Goal: Information Seeking & Learning: Compare options

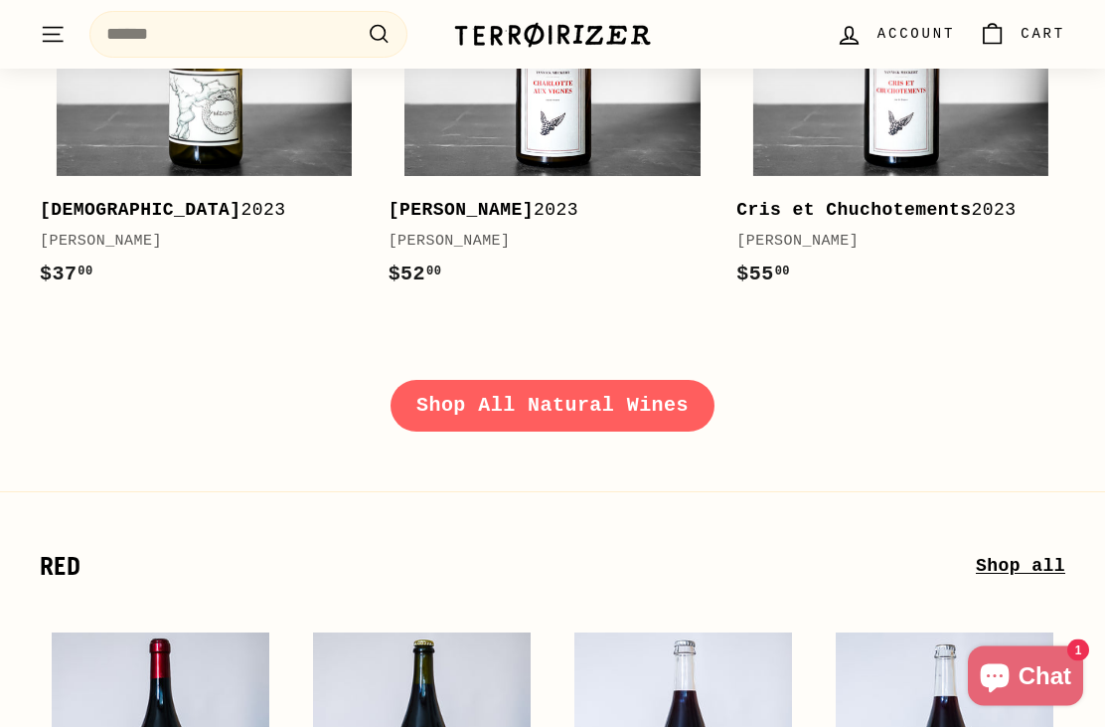
scroll to position [2505, 0]
click at [461, 399] on link "Shop All Natural Wines" at bounding box center [553, 406] width 324 height 52
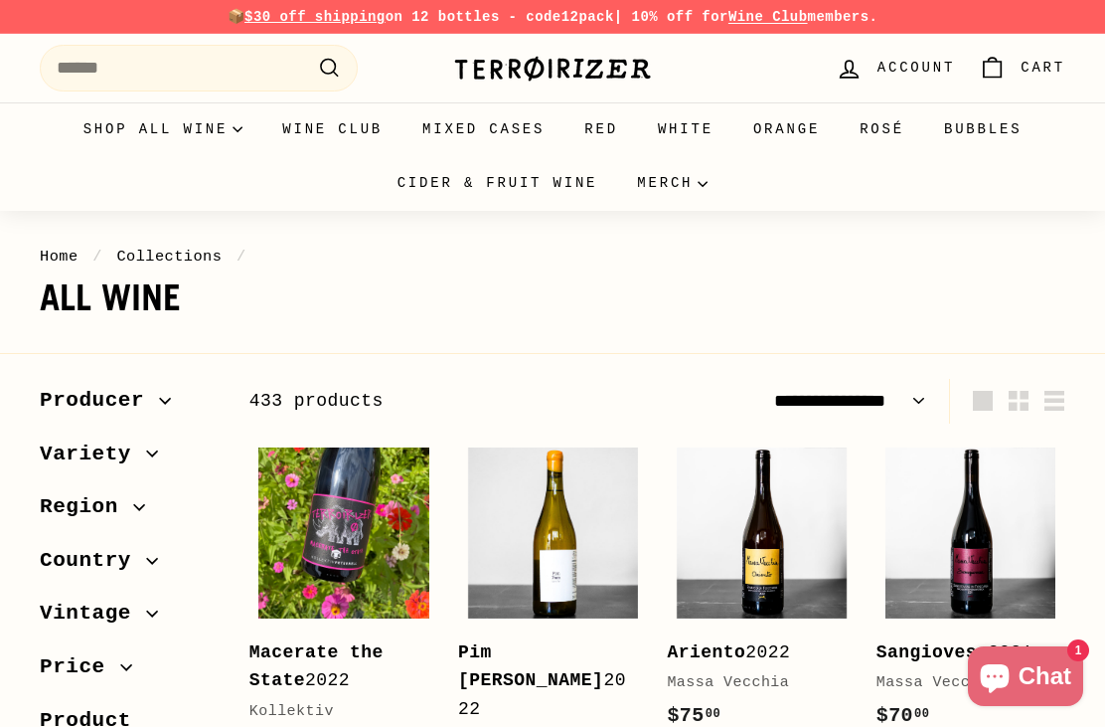
select select "**********"
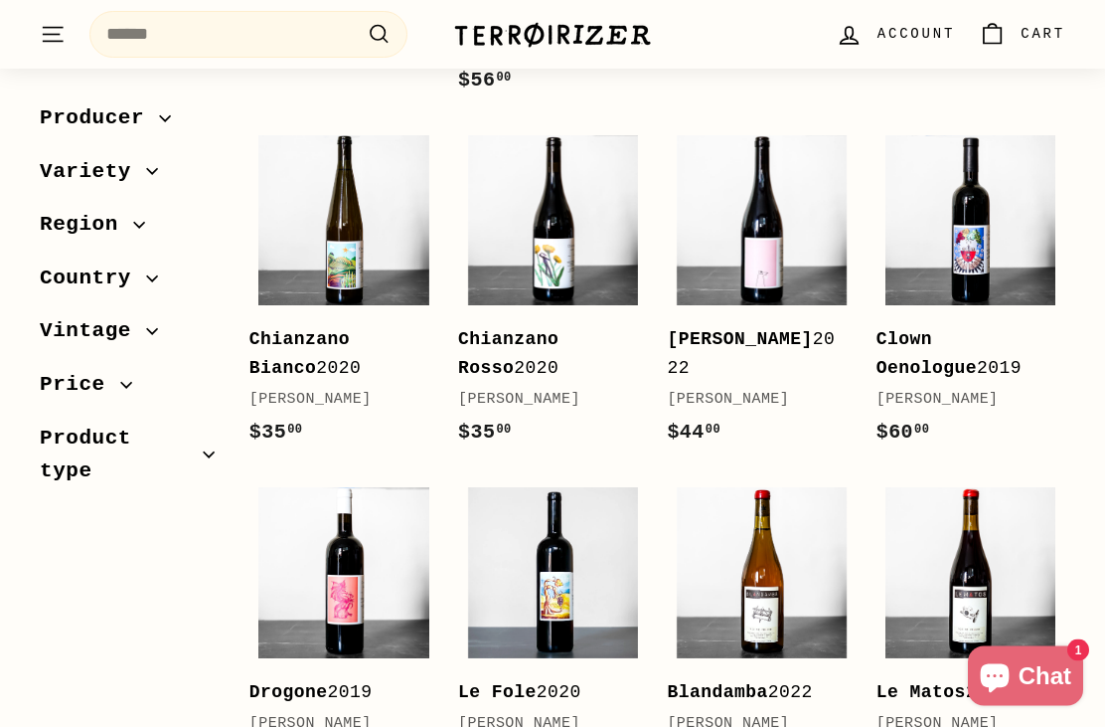
scroll to position [3373, 0]
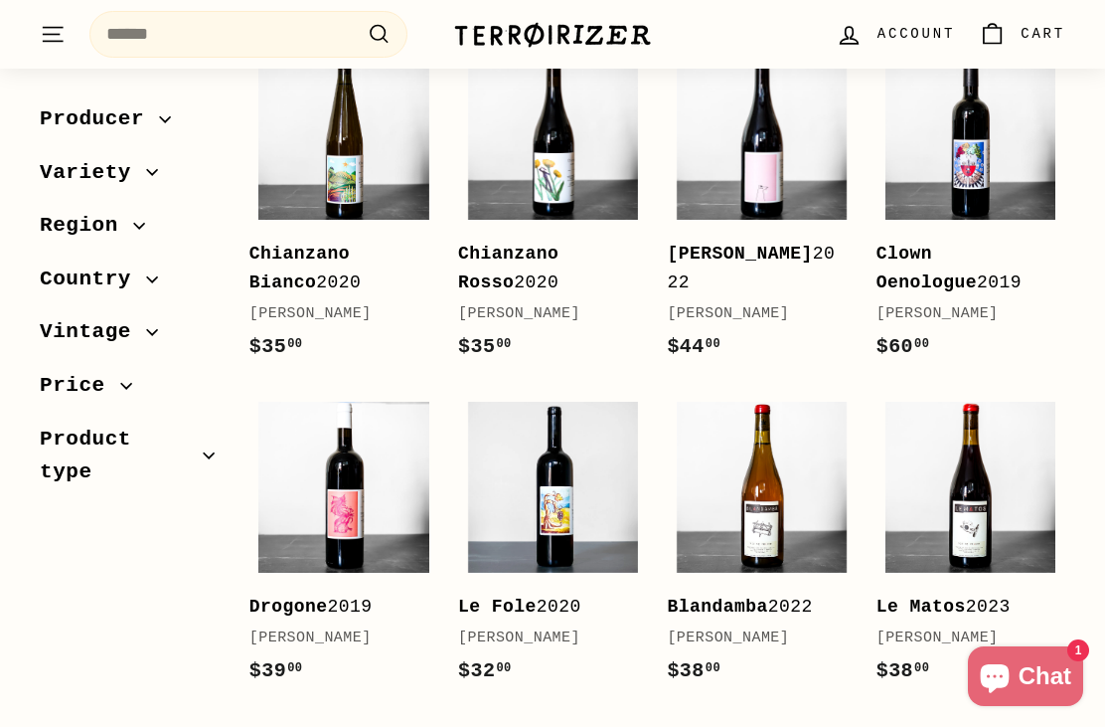
click at [771, 162] on img at bounding box center [762, 135] width 170 height 170
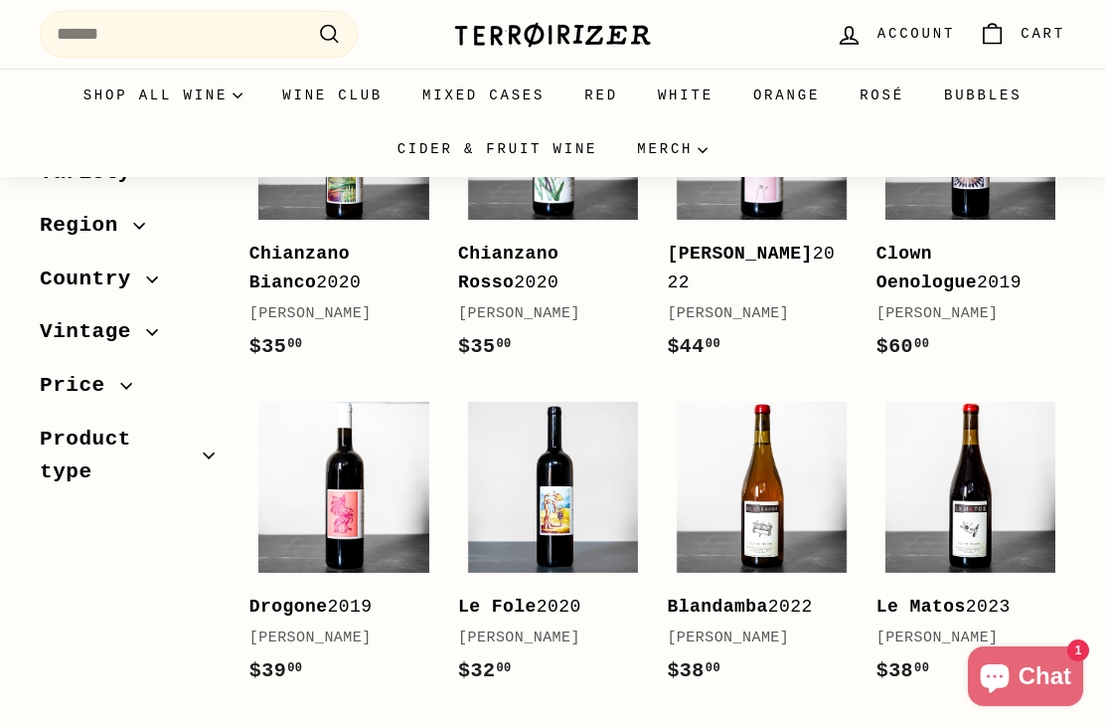
scroll to position [3437, 0]
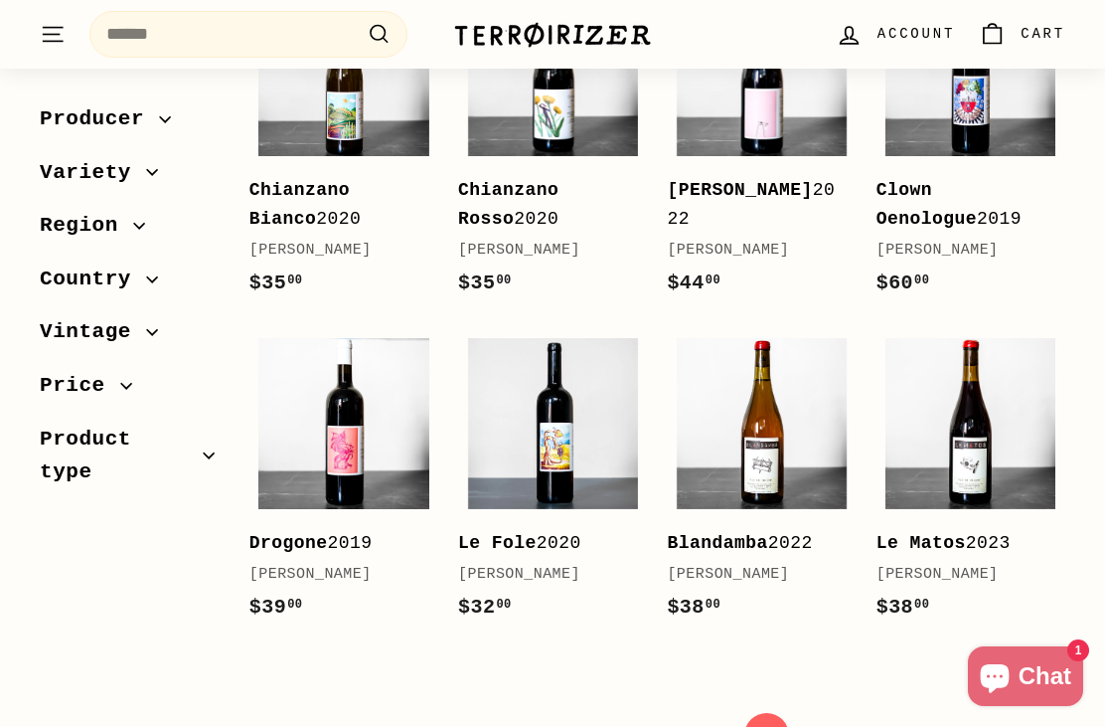
click at [573, 431] on img at bounding box center [553, 423] width 170 height 170
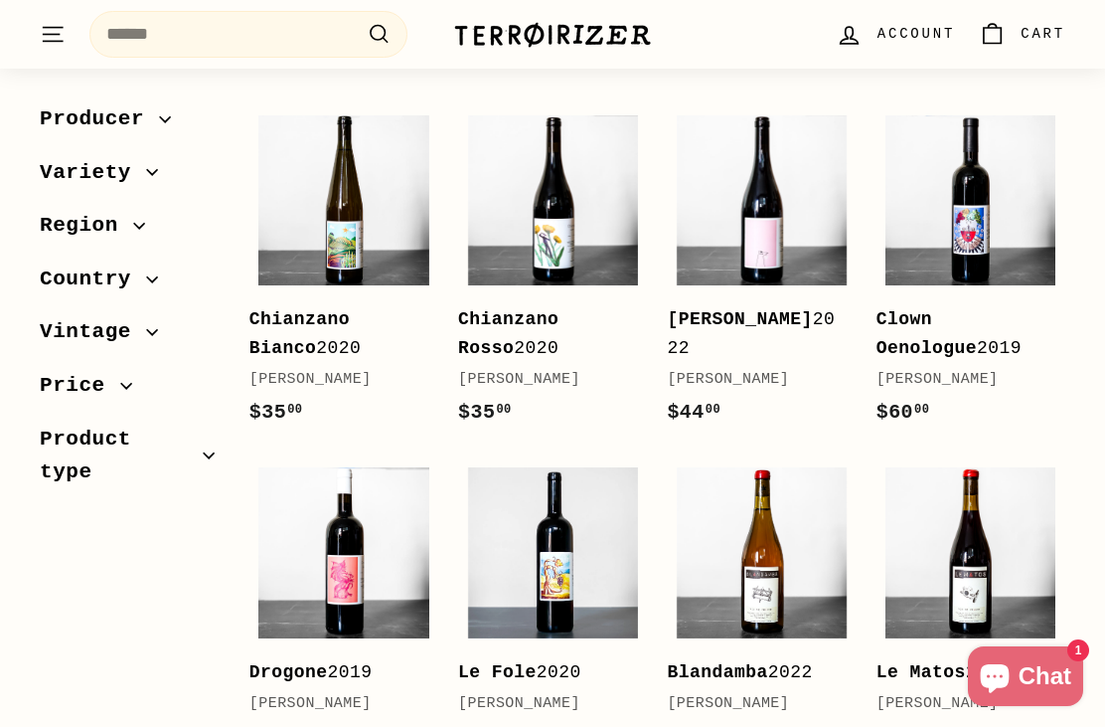
scroll to position [3305, 0]
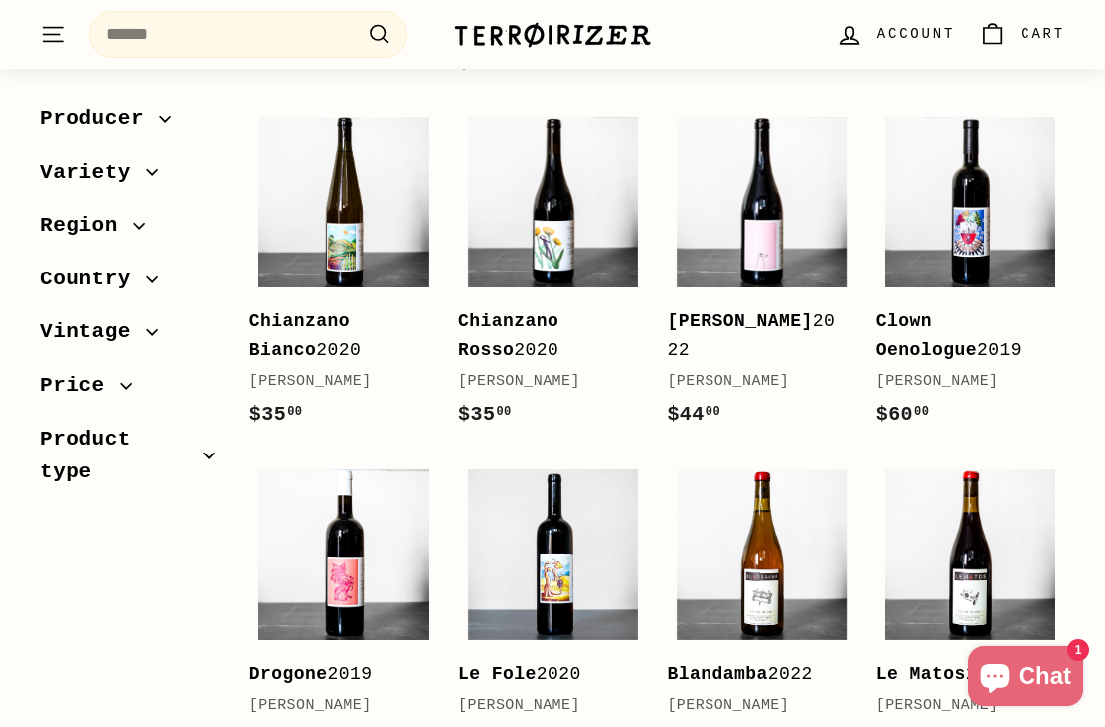
click at [526, 207] on img at bounding box center [553, 202] width 170 height 170
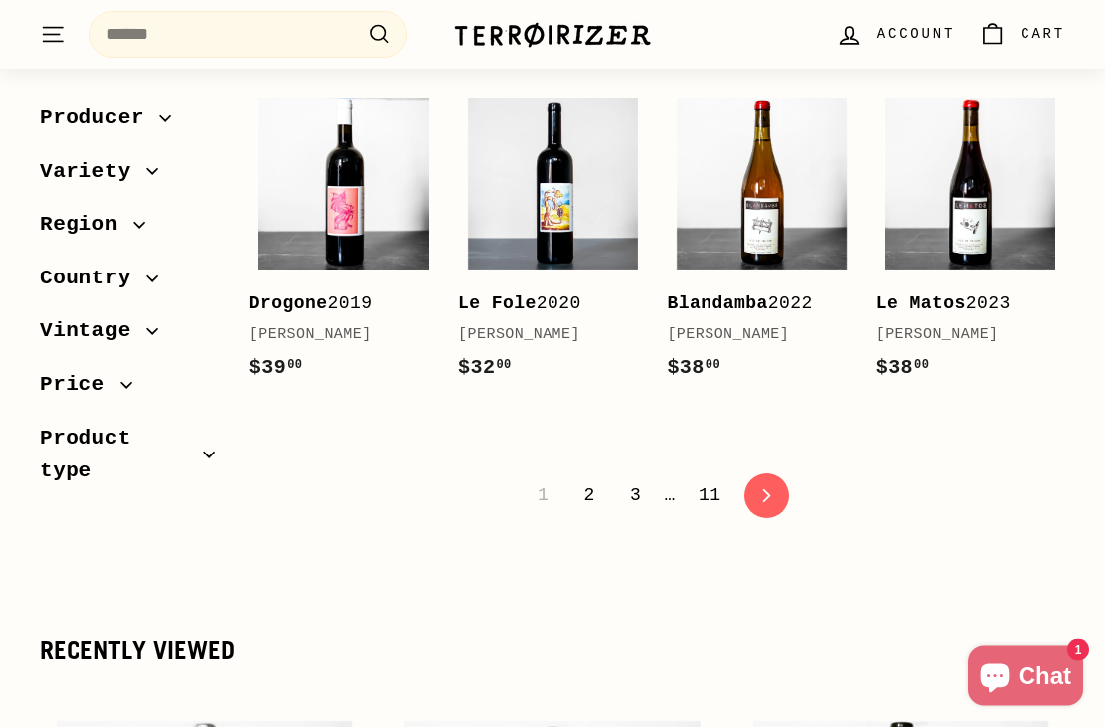
scroll to position [3676, 0]
click at [586, 480] on link "2" at bounding box center [589, 495] width 35 height 34
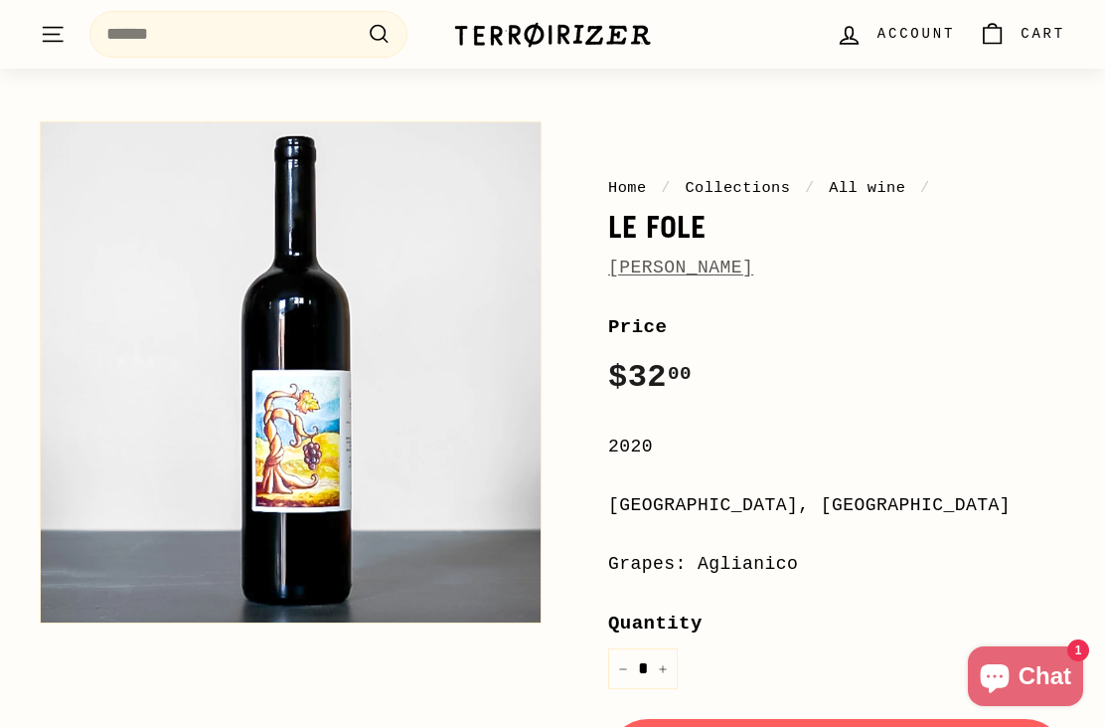
scroll to position [136, 0]
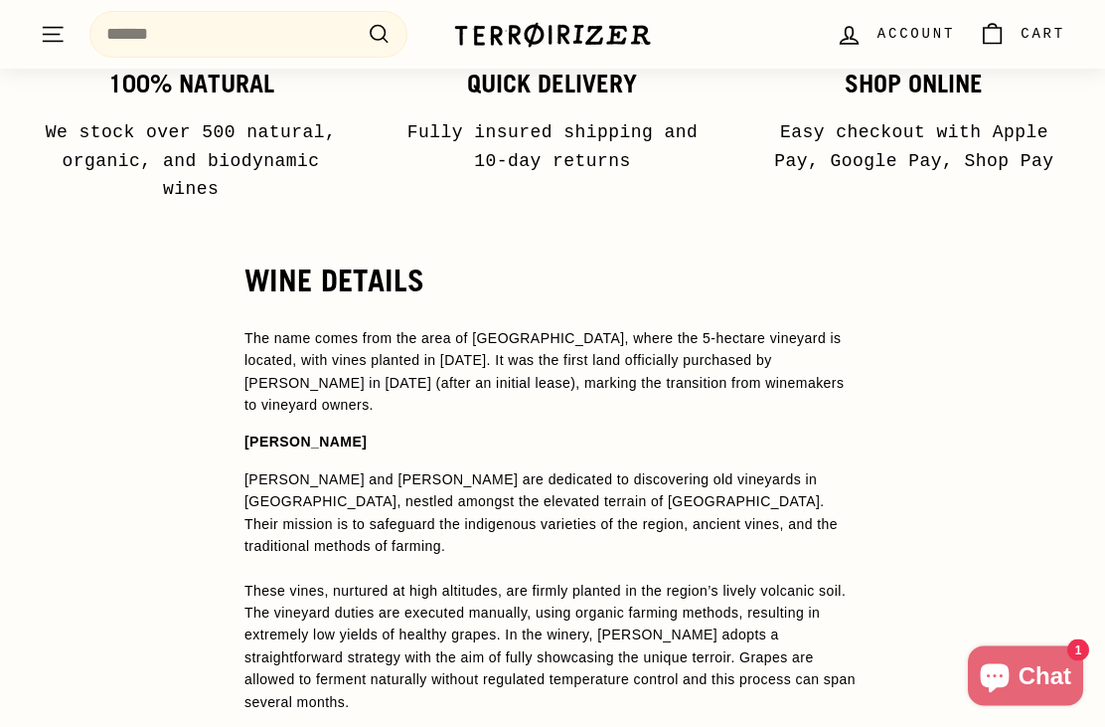
scroll to position [1512, 0]
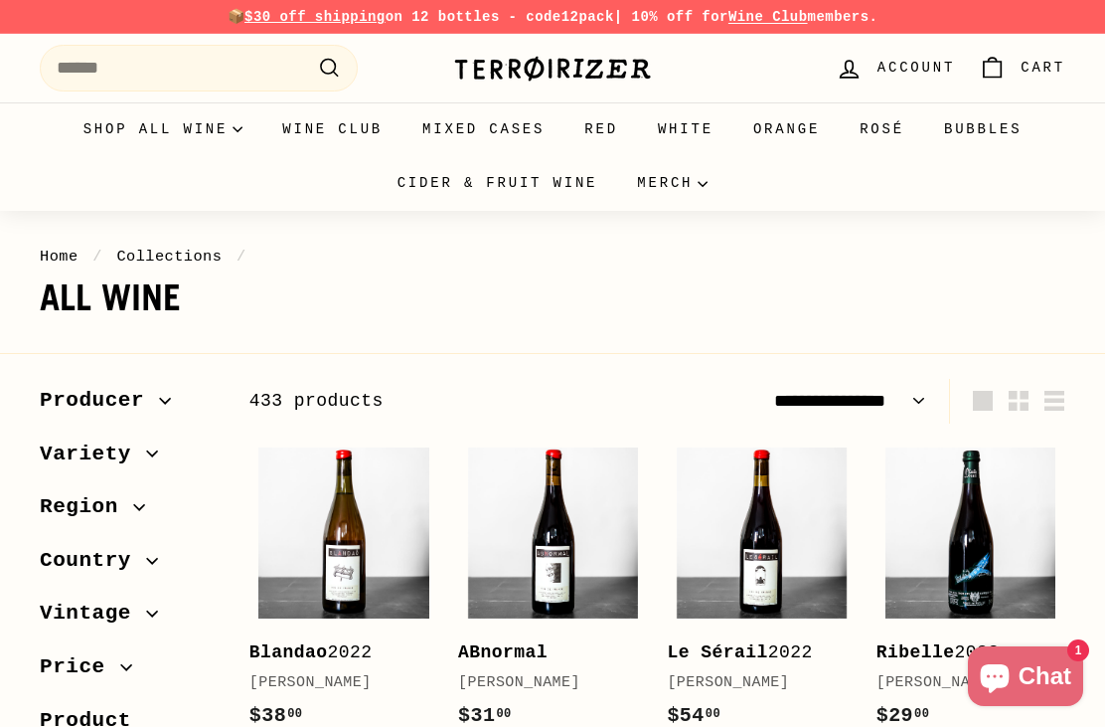
select select "**********"
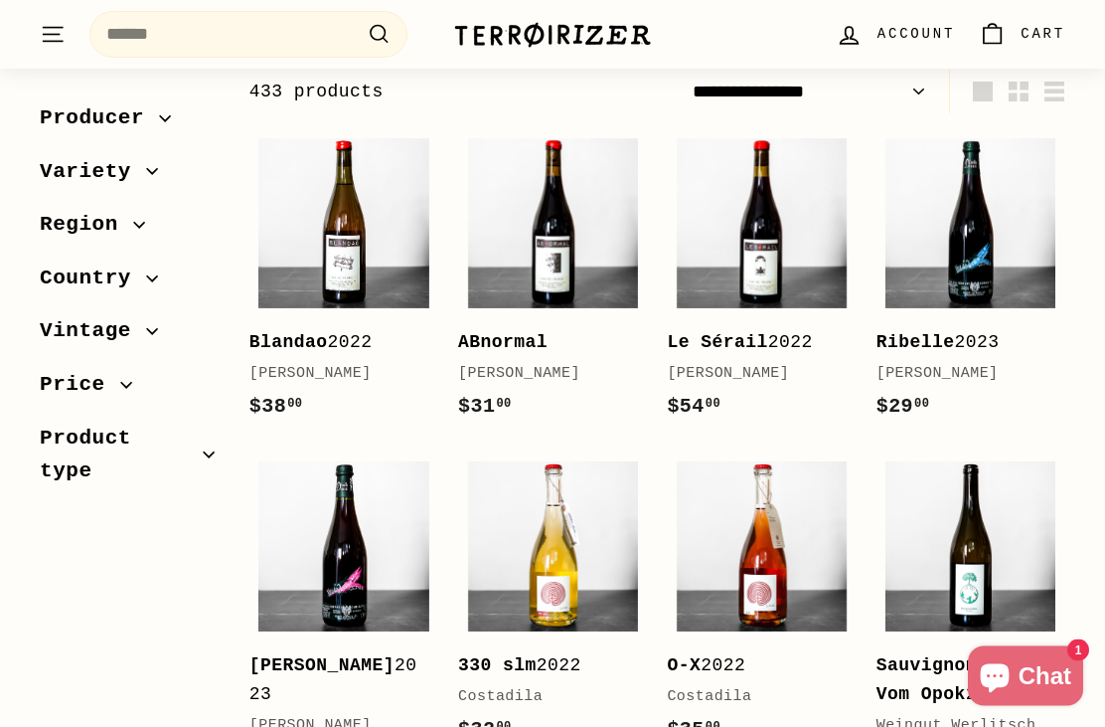
scroll to position [309, 0]
click at [765, 255] on img at bounding box center [762, 223] width 170 height 170
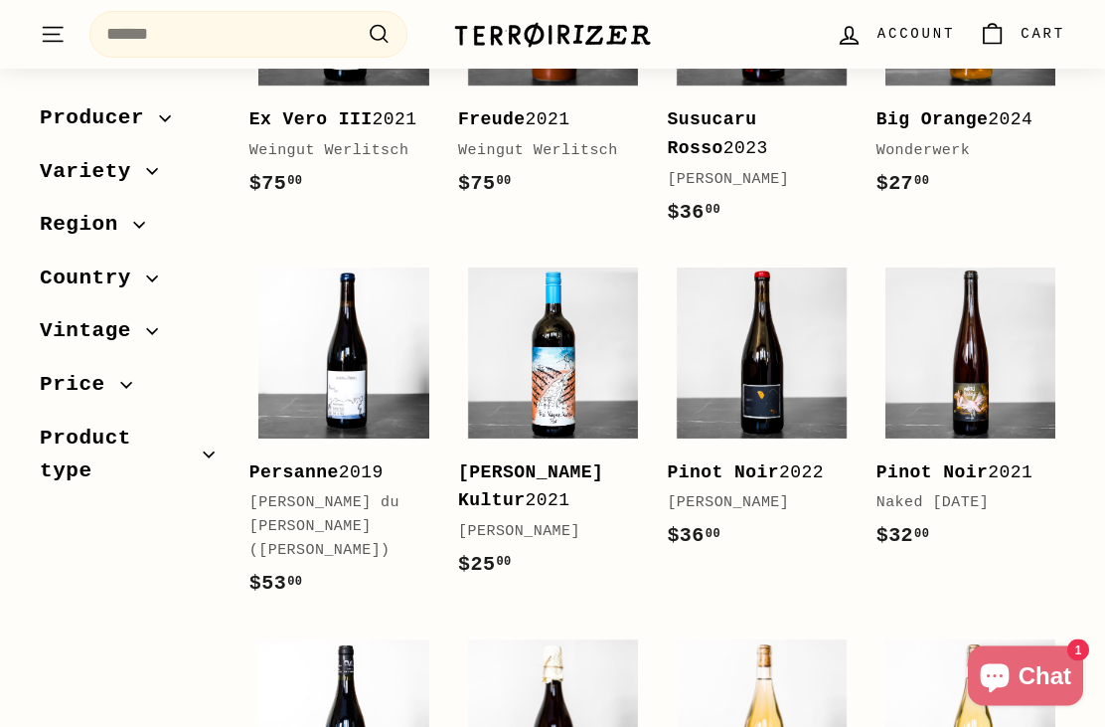
scroll to position [1560, 0]
click at [992, 380] on img at bounding box center [971, 352] width 170 height 170
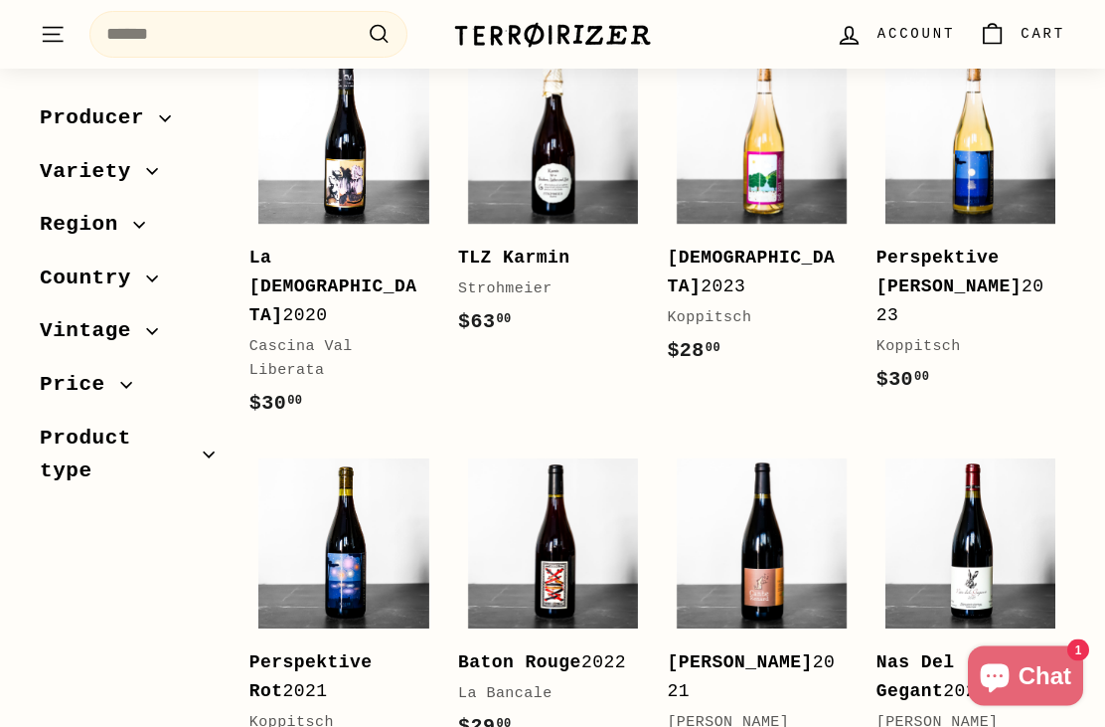
scroll to position [2145, 0]
click at [322, 494] on img at bounding box center [343, 543] width 170 height 170
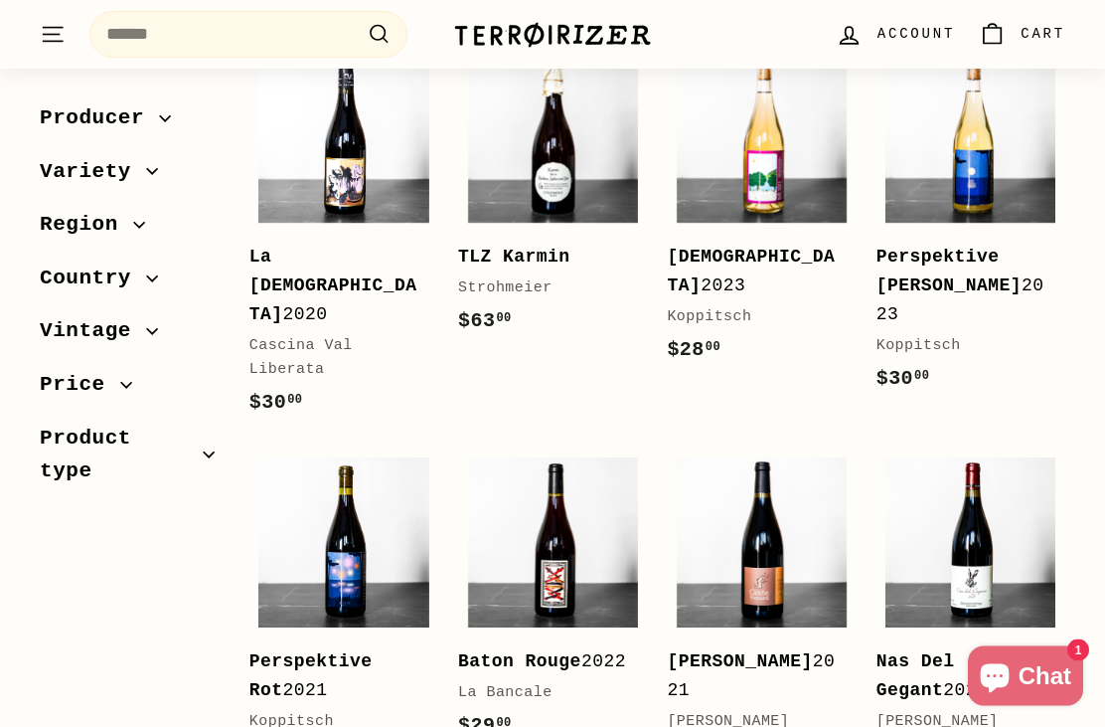
scroll to position [2089, 0]
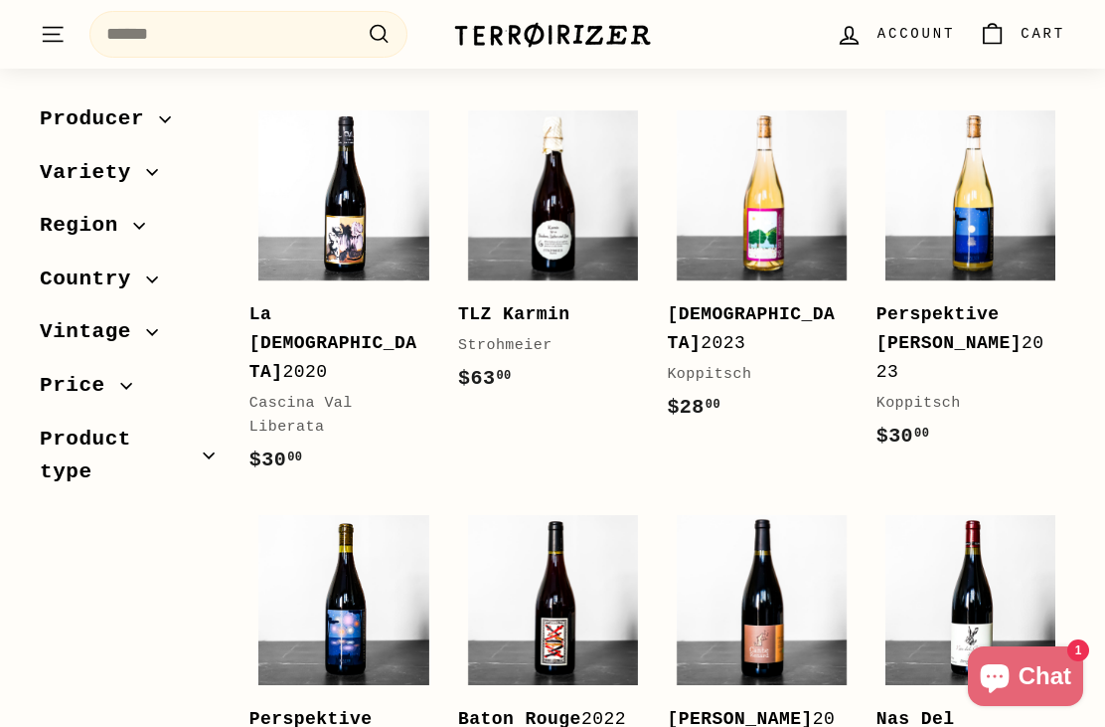
click at [292, 219] on img at bounding box center [343, 195] width 170 height 170
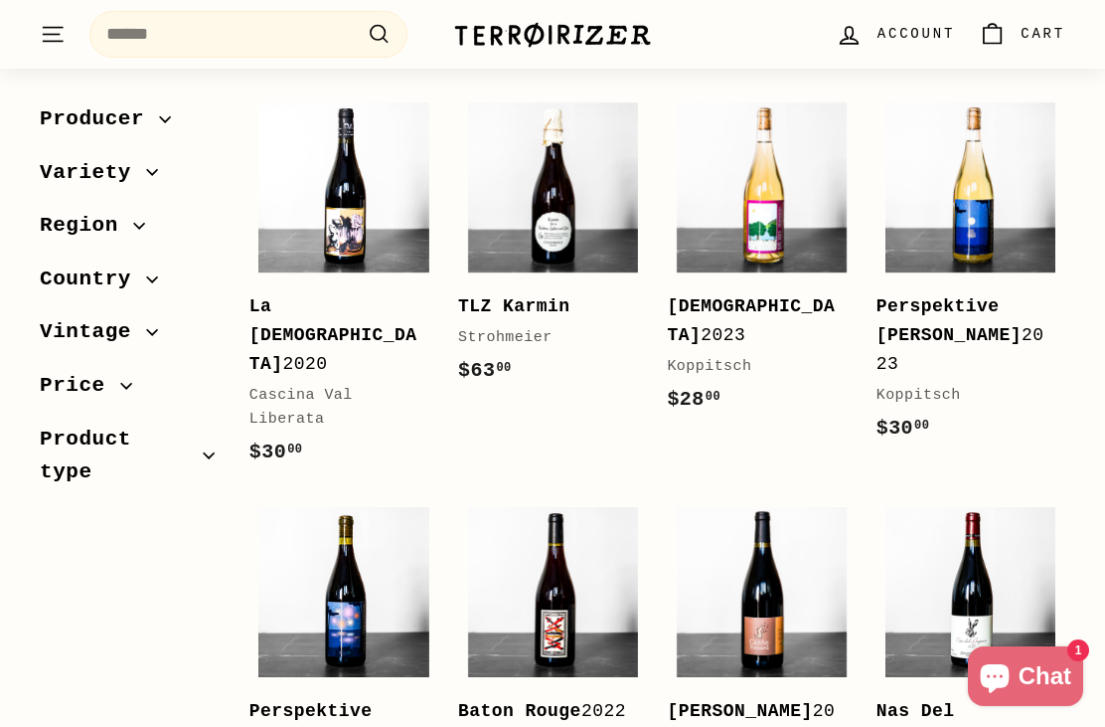
scroll to position [2095, 0]
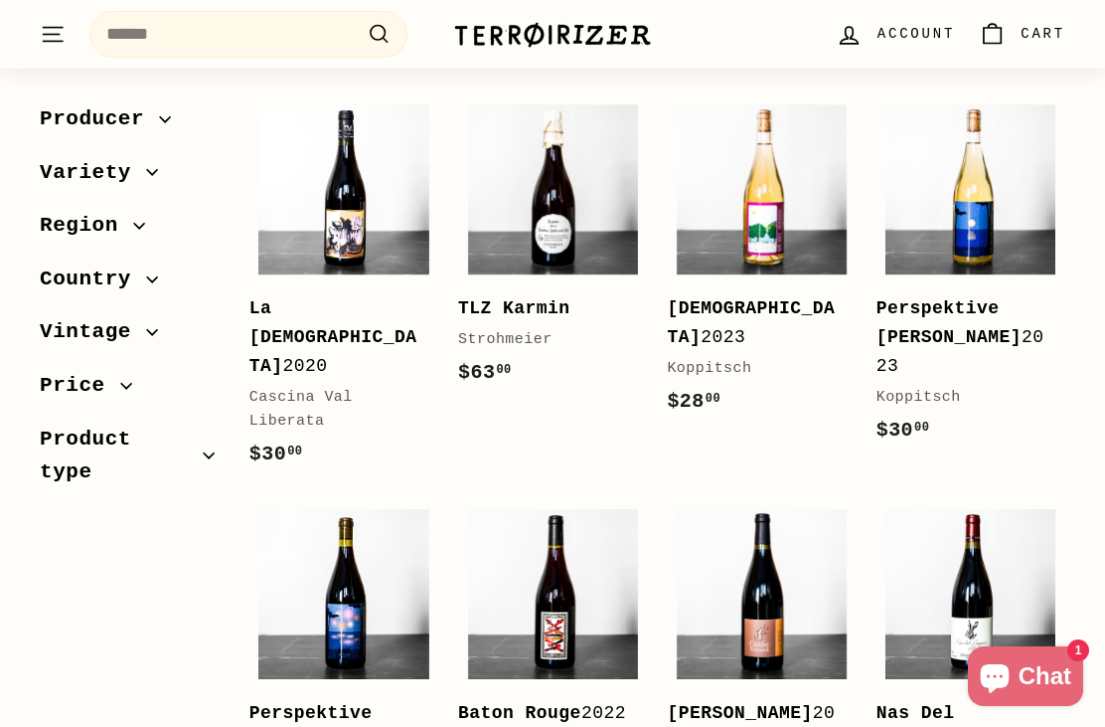
click at [991, 212] on img at bounding box center [971, 189] width 170 height 170
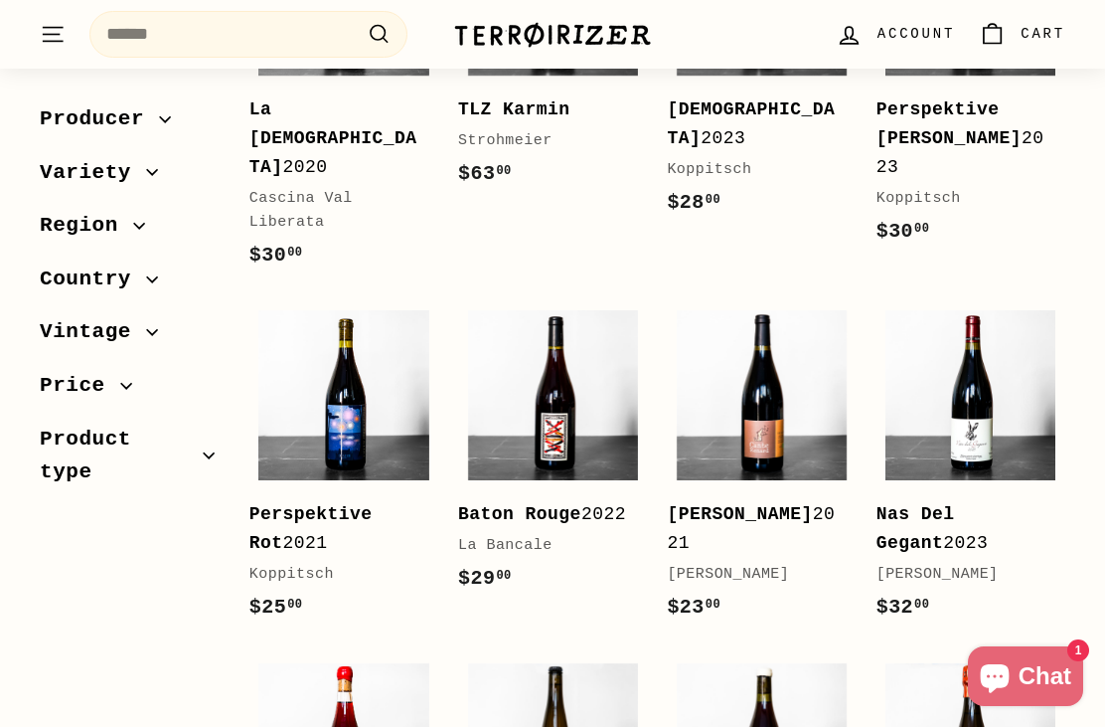
scroll to position [2302, 0]
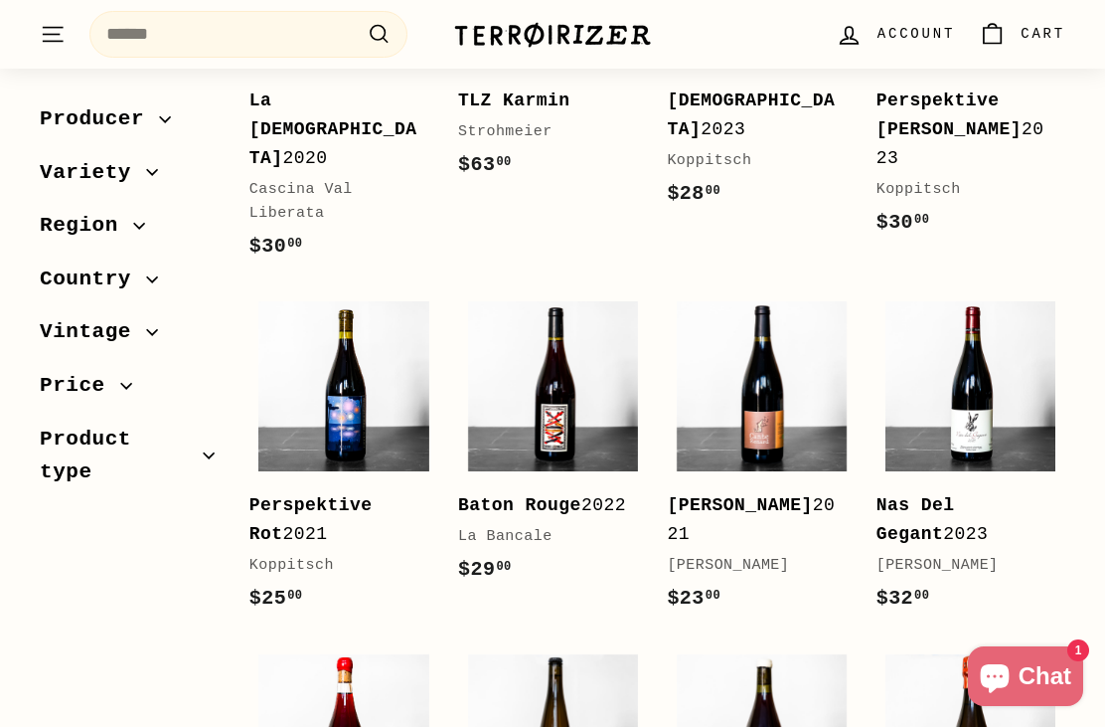
click at [764, 383] on img at bounding box center [762, 386] width 170 height 170
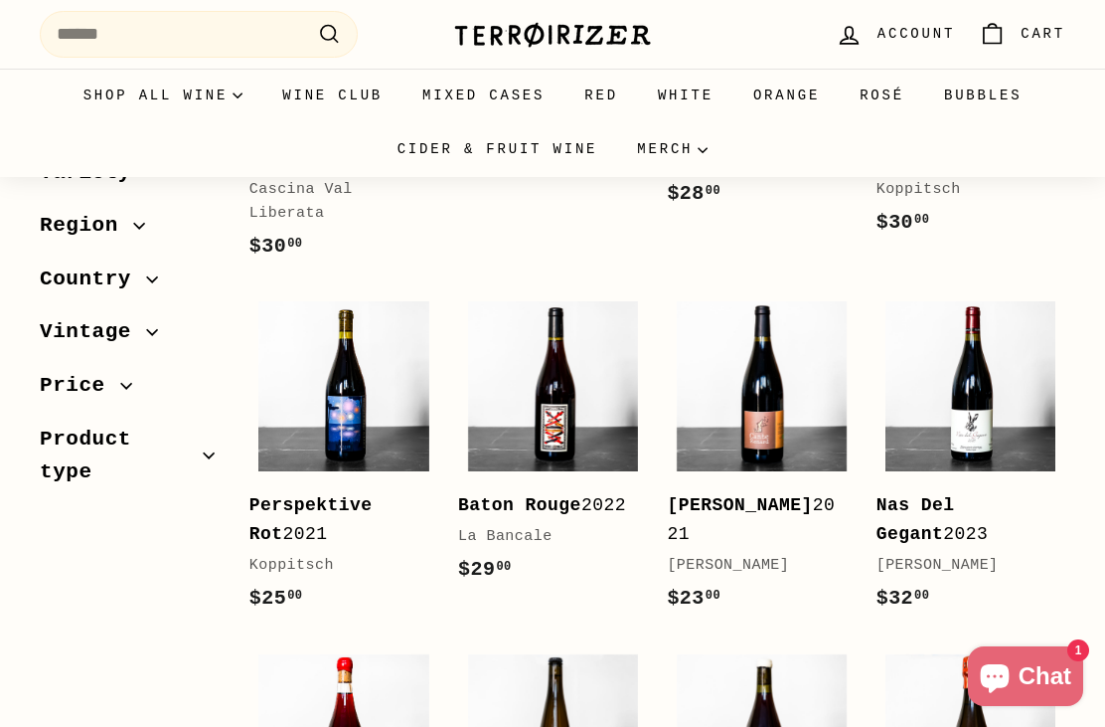
scroll to position [2366, 0]
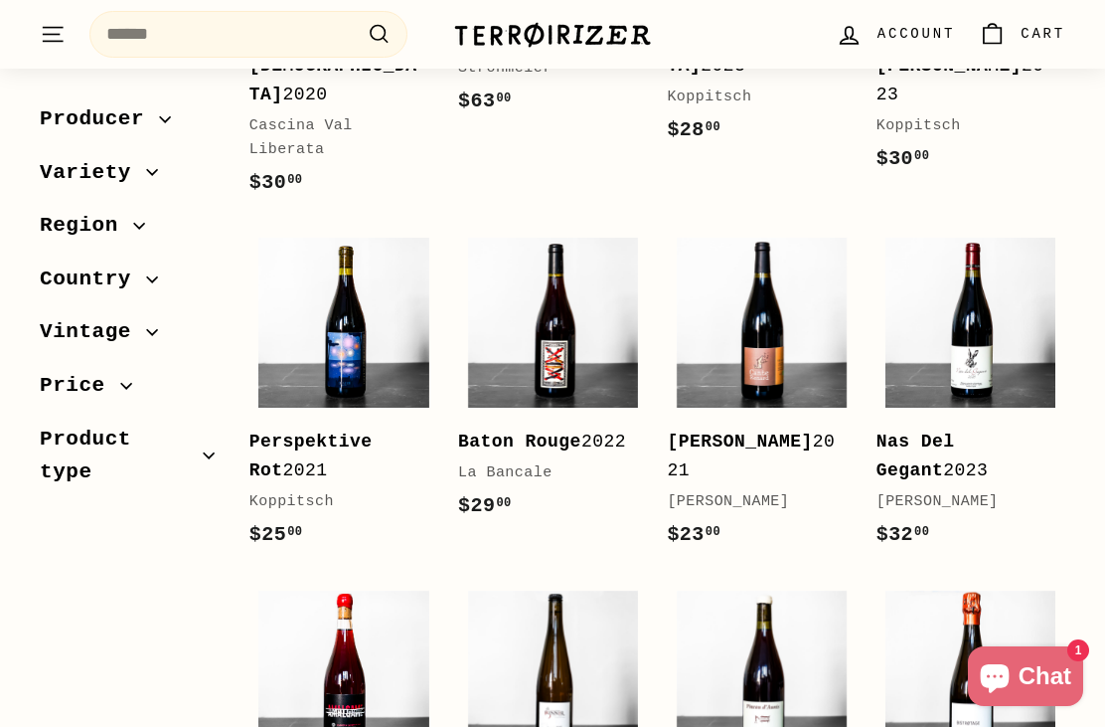
click at [578, 295] on img at bounding box center [553, 323] width 170 height 170
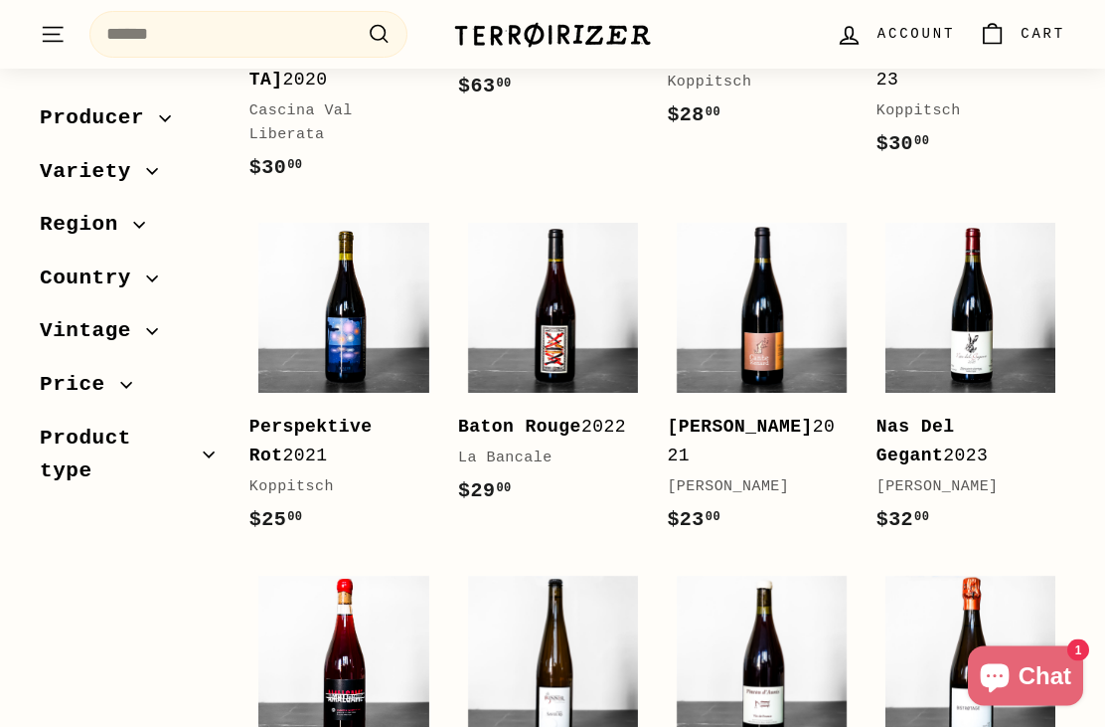
scroll to position [2443, 0]
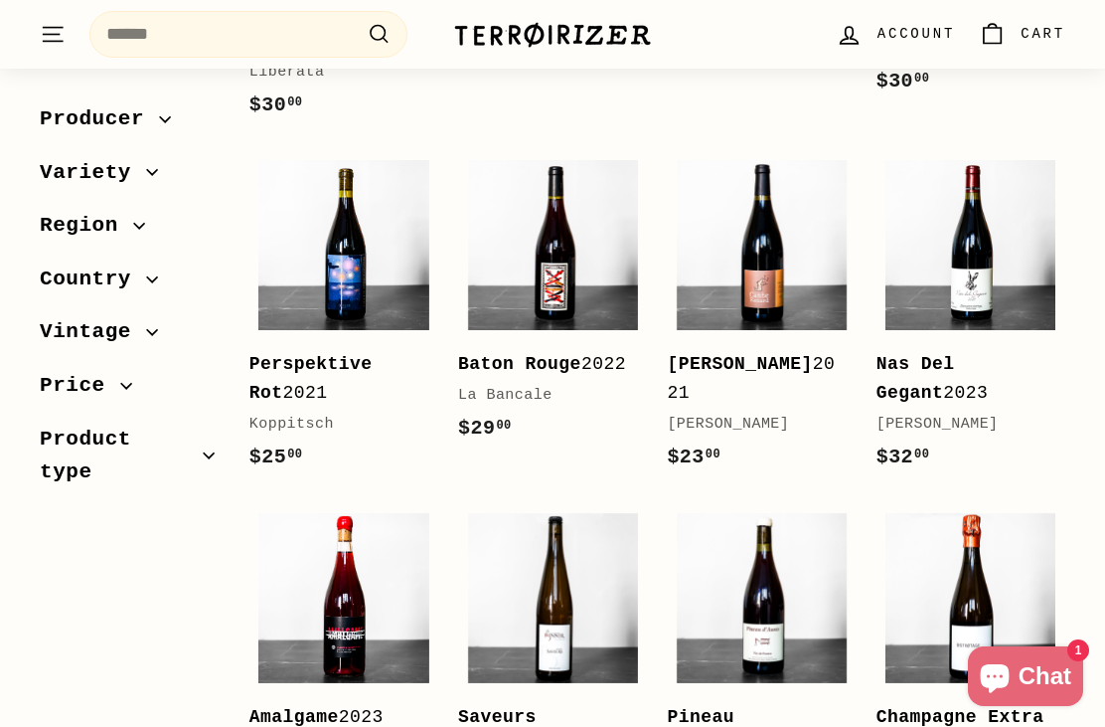
click at [988, 209] on img at bounding box center [971, 245] width 170 height 170
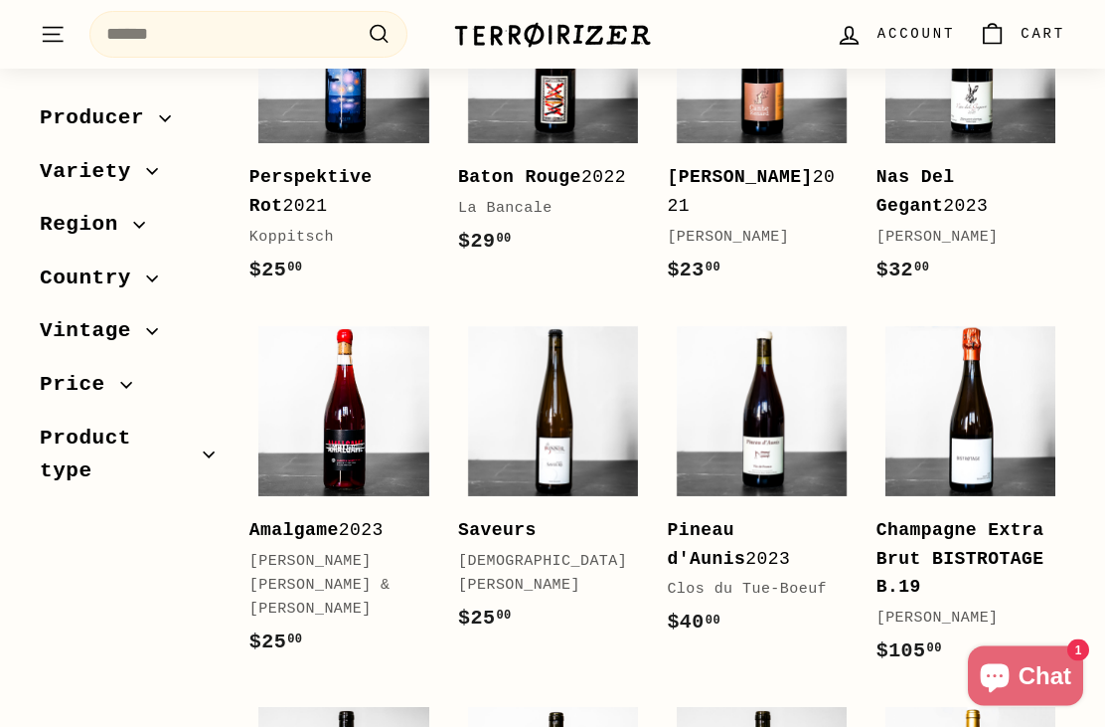
scroll to position [2630, 0]
click at [572, 384] on img at bounding box center [553, 411] width 170 height 170
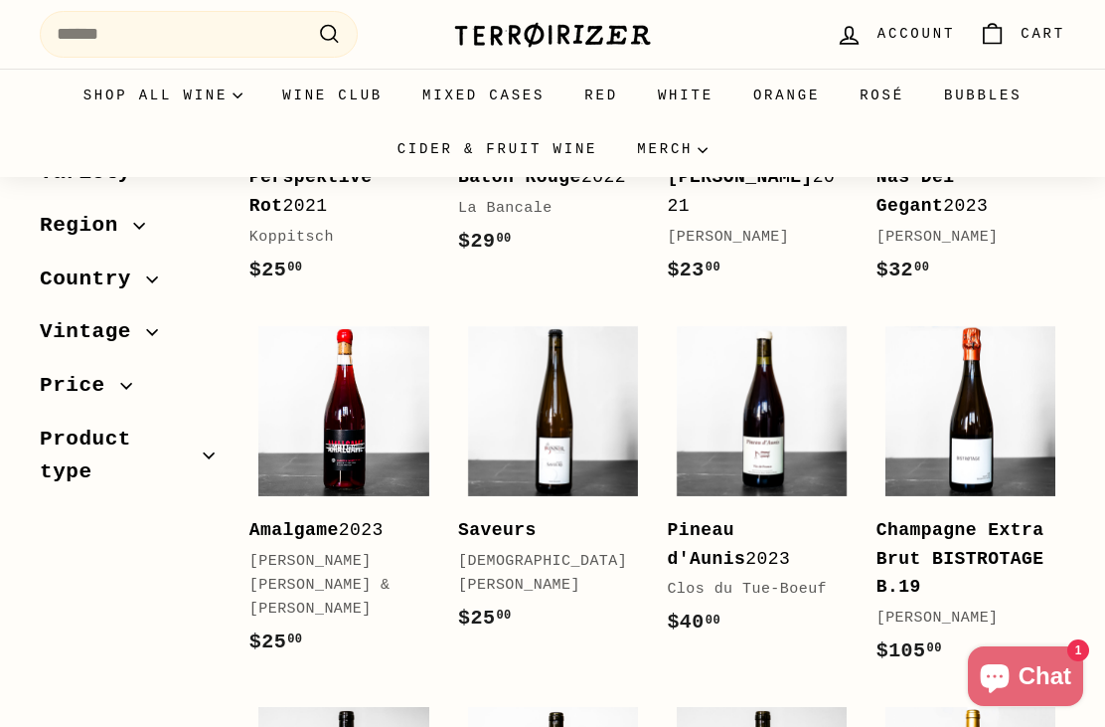
scroll to position [2694, 0]
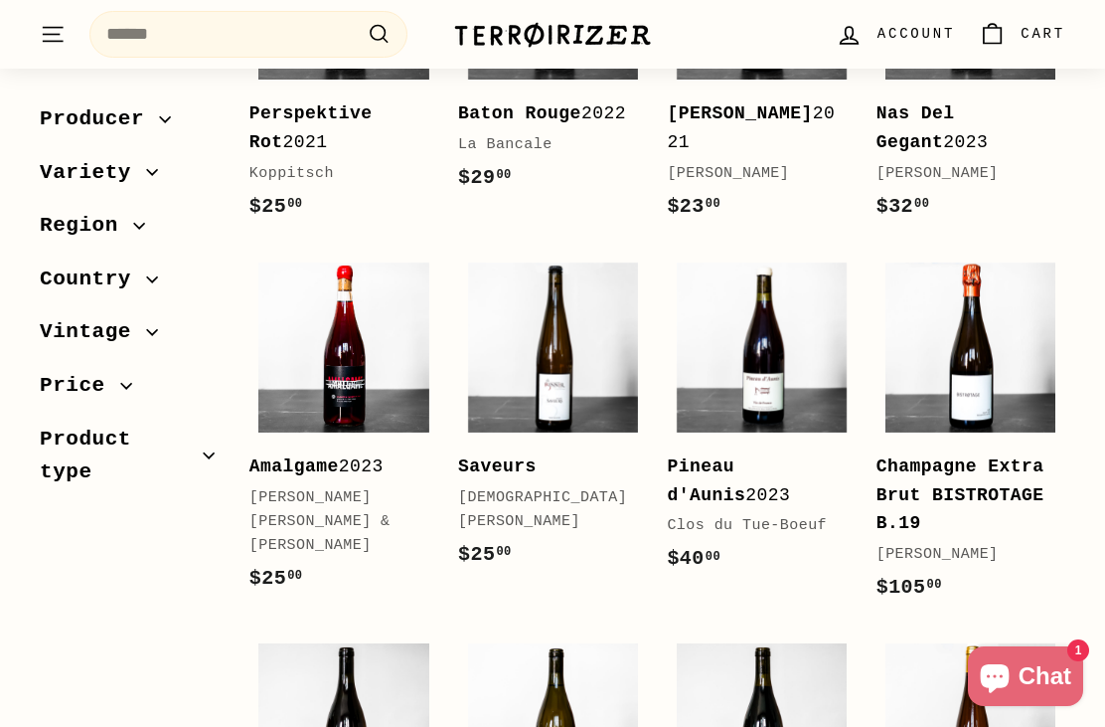
click at [329, 310] on img at bounding box center [343, 347] width 170 height 170
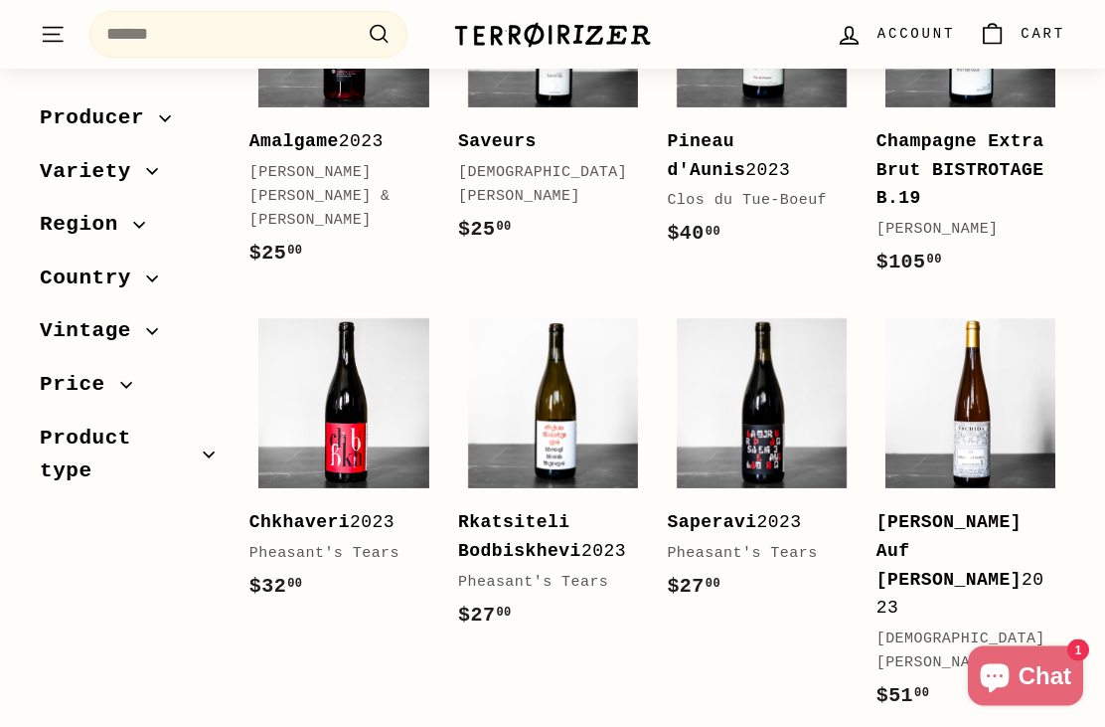
scroll to position [3065, 0]
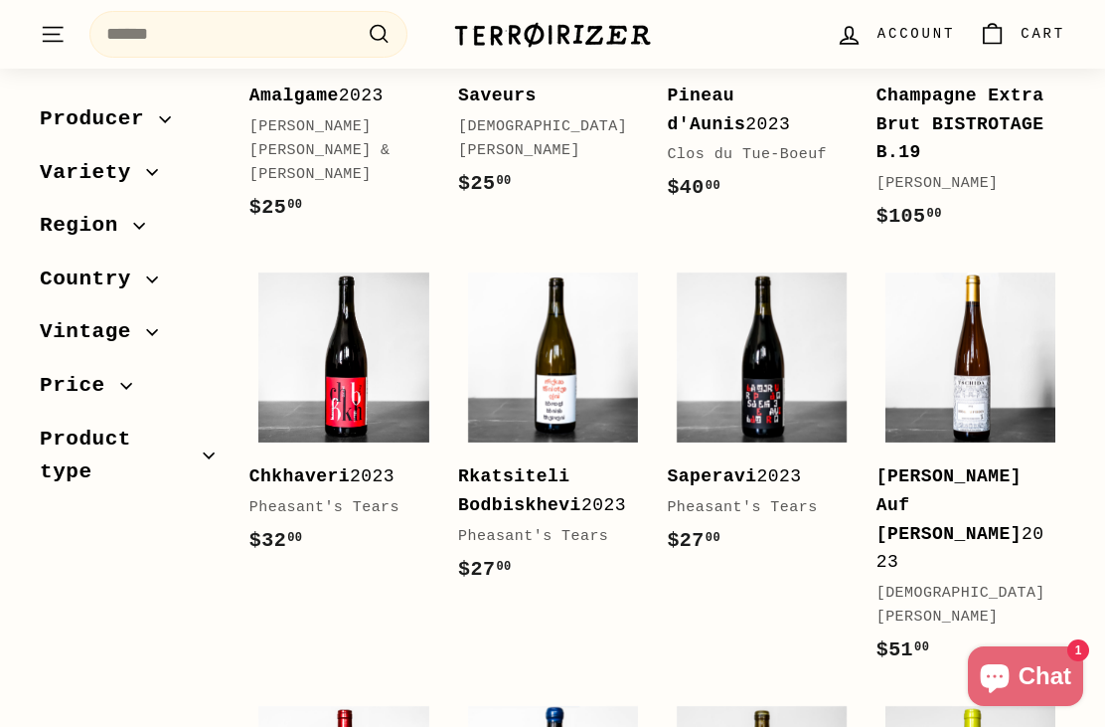
click at [573, 319] on img at bounding box center [553, 357] width 170 height 170
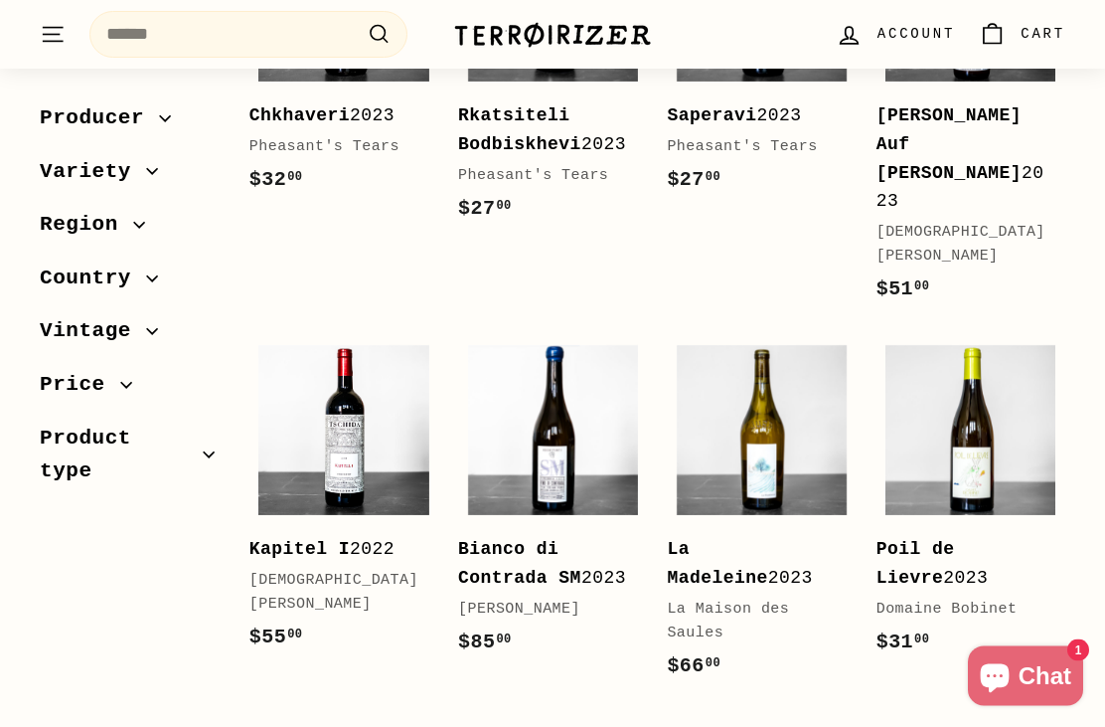
scroll to position [3426, 0]
click at [1005, 377] on img at bounding box center [971, 430] width 170 height 170
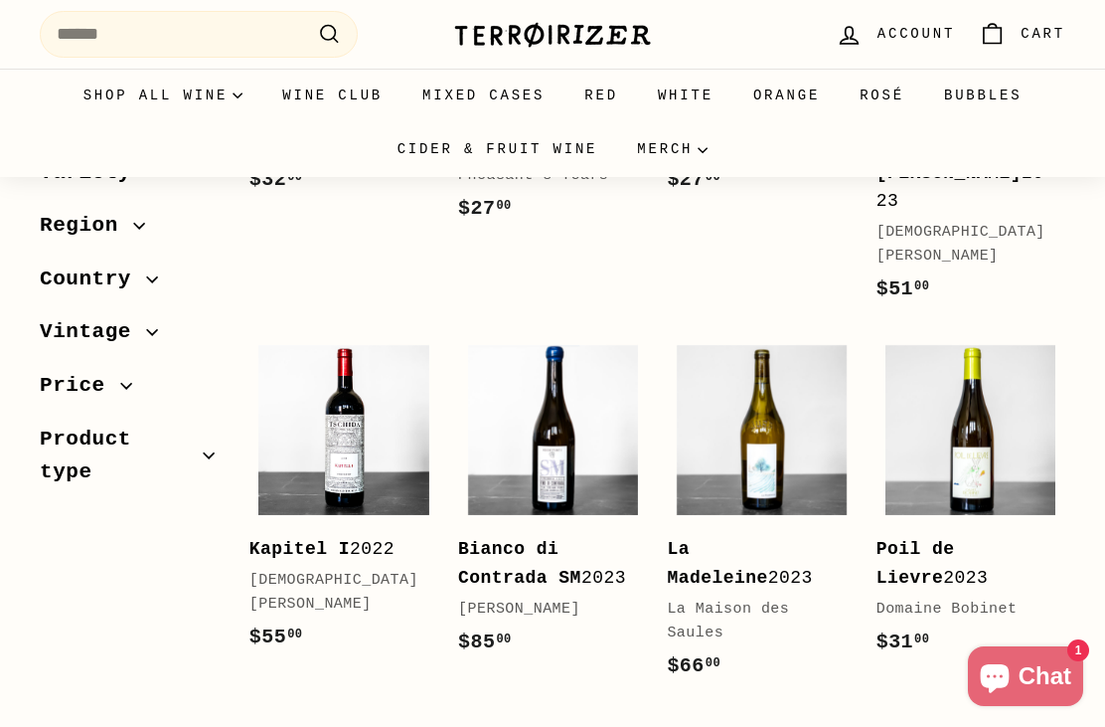
scroll to position [3489, 0]
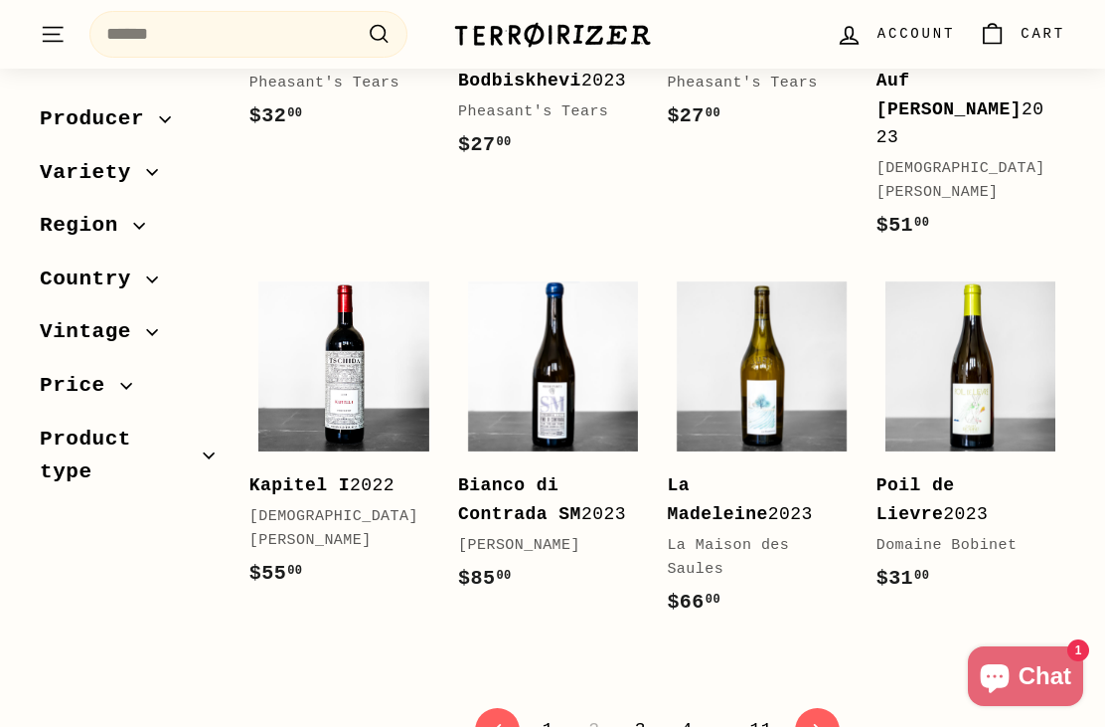
click at [635, 713] on link "3" at bounding box center [640, 730] width 35 height 34
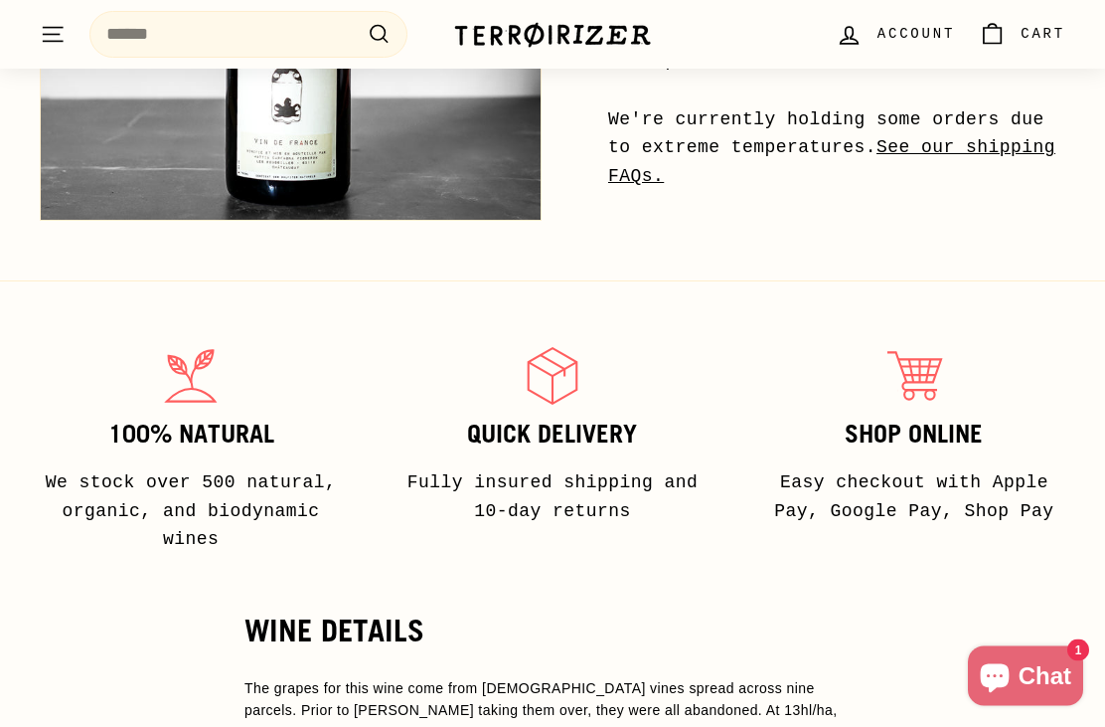
scroll to position [1162, 0]
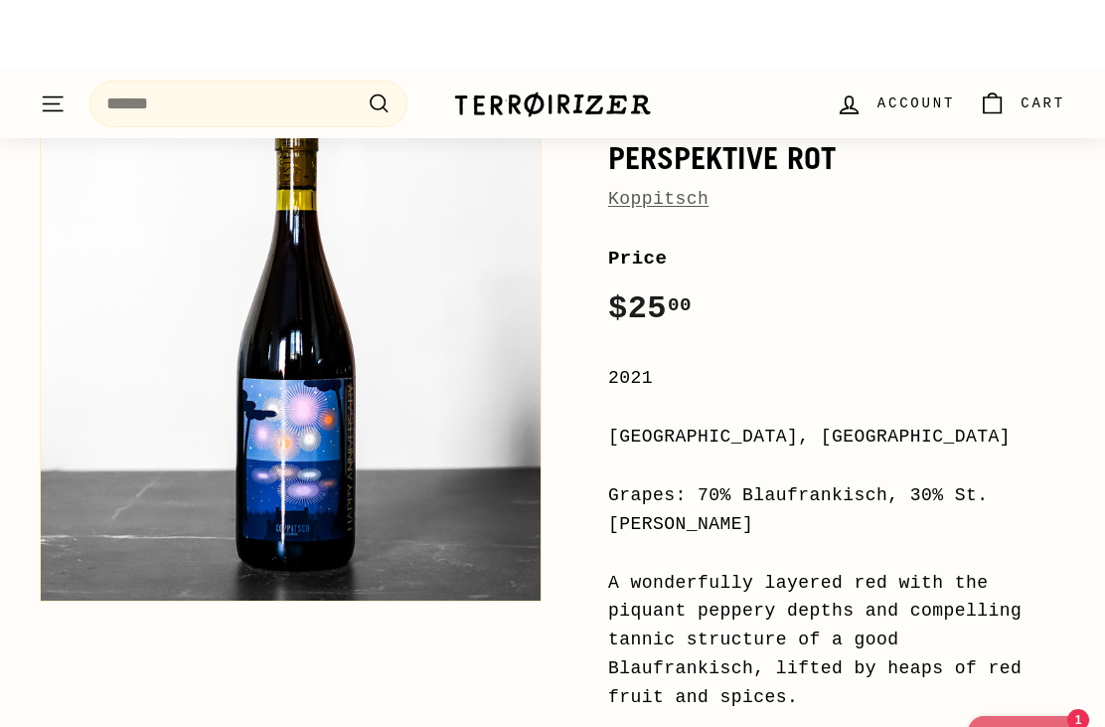
scroll to position [143, 0]
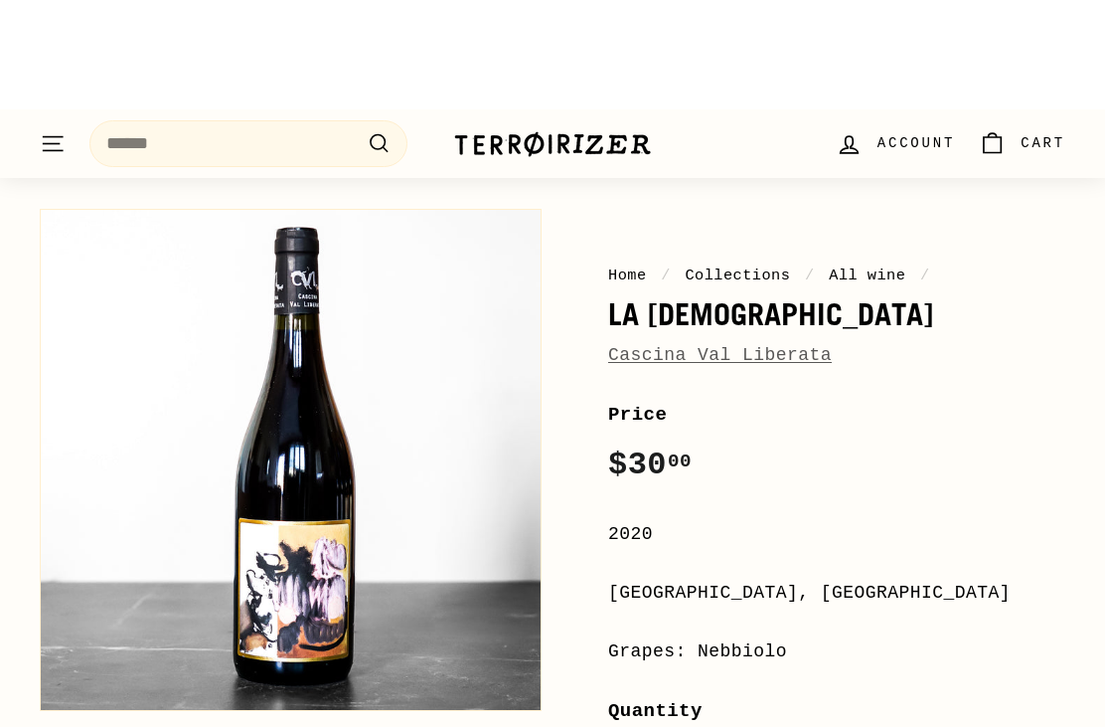
scroll to position [16, 0]
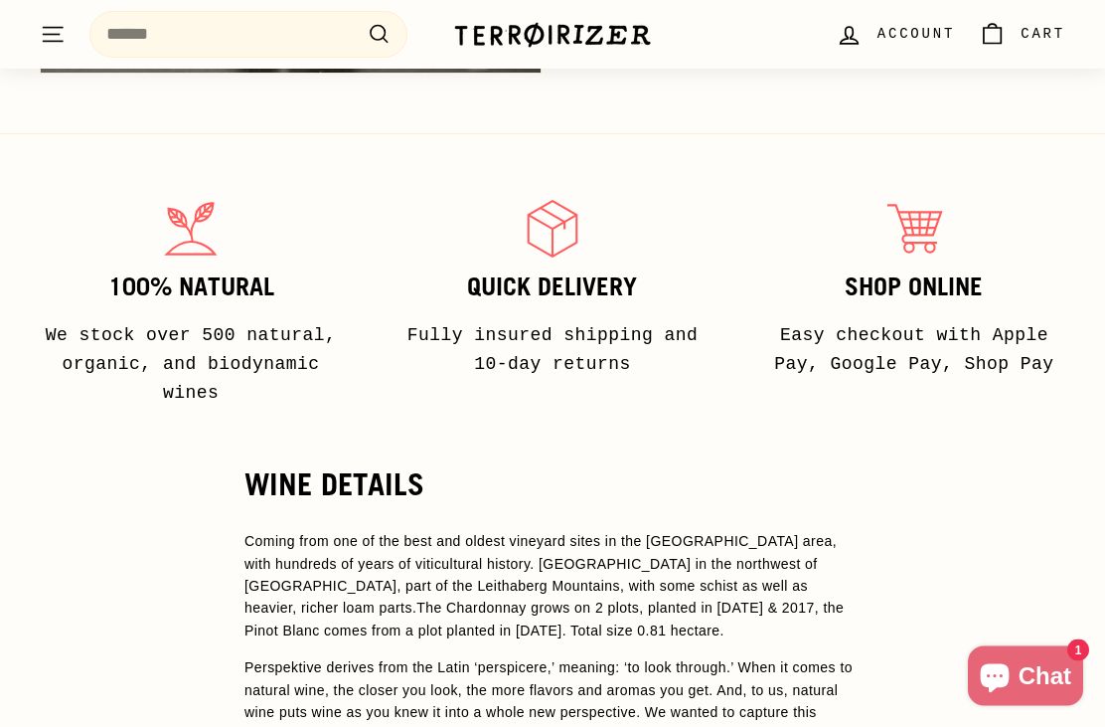
scroll to position [1397, 0]
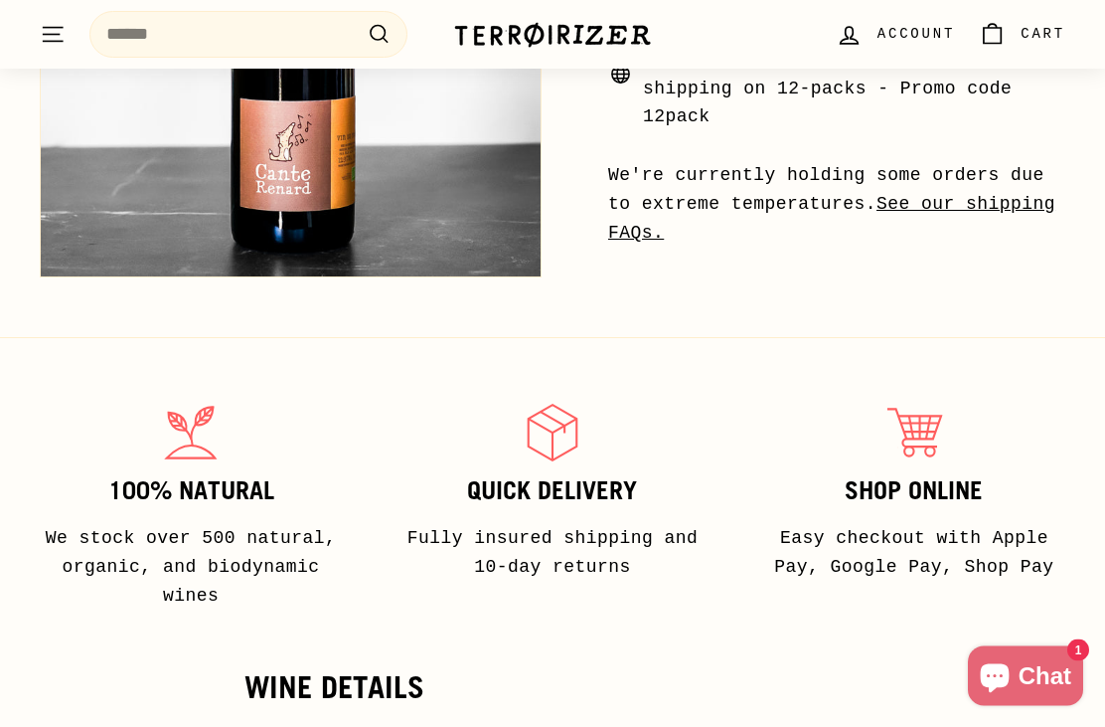
scroll to position [1163, 0]
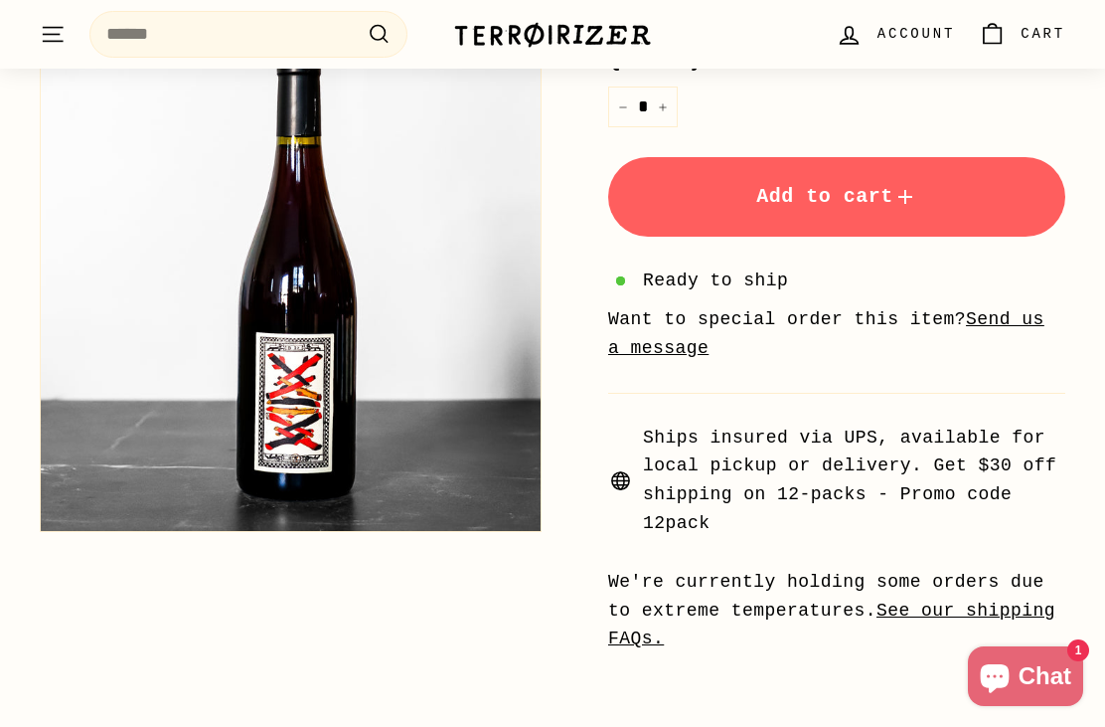
scroll to position [843, 0]
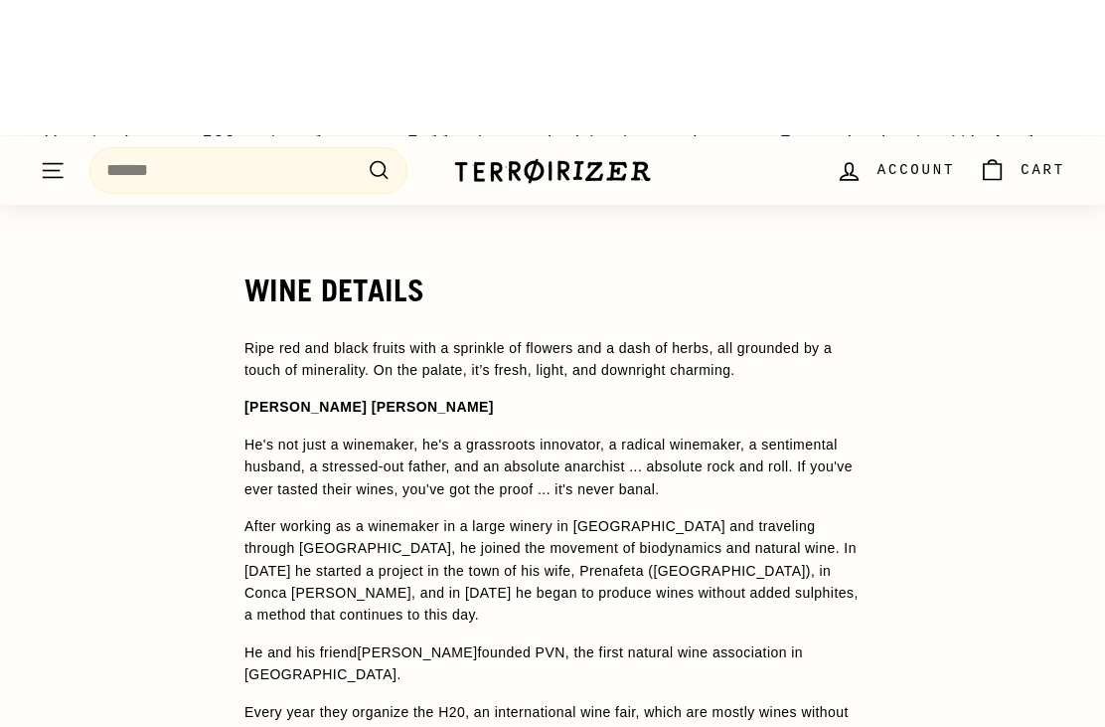
scroll to position [1441, 0]
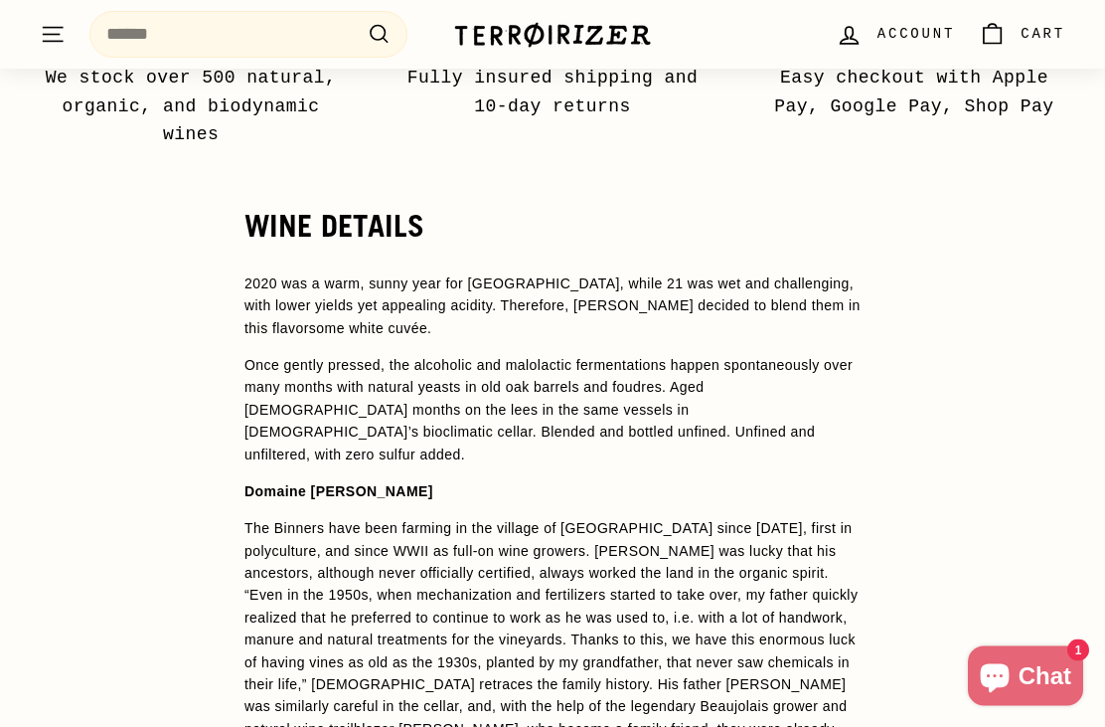
scroll to position [1710, 0]
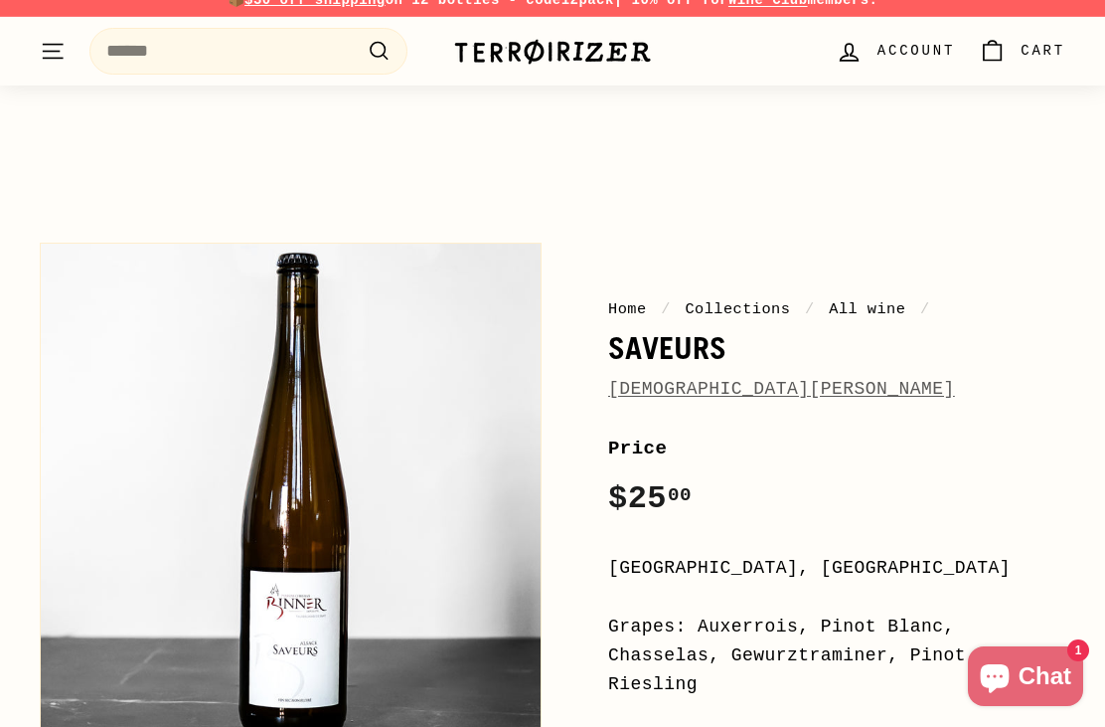
scroll to position [0, 0]
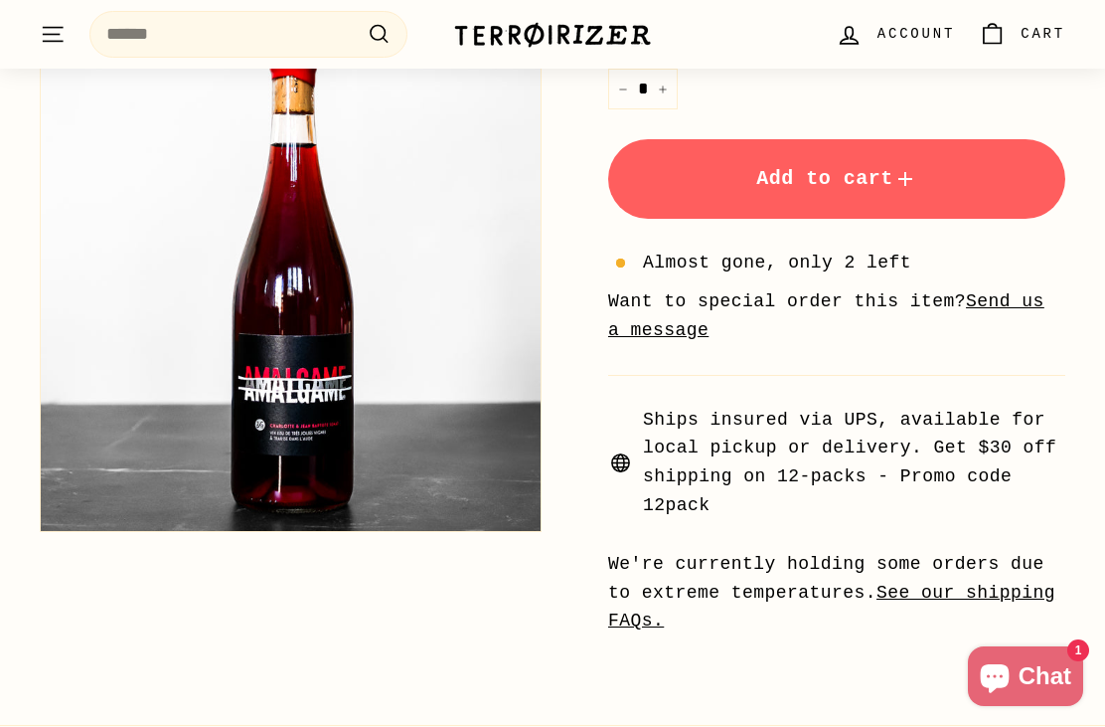
scroll to position [763, 0]
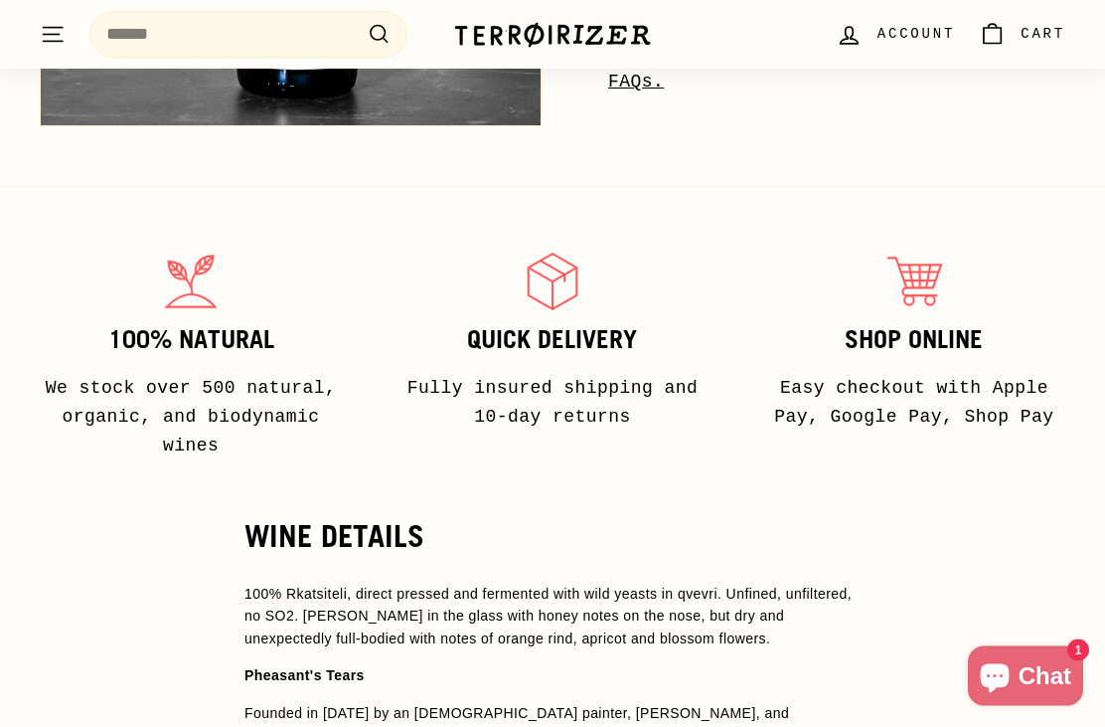
scroll to position [1379, 0]
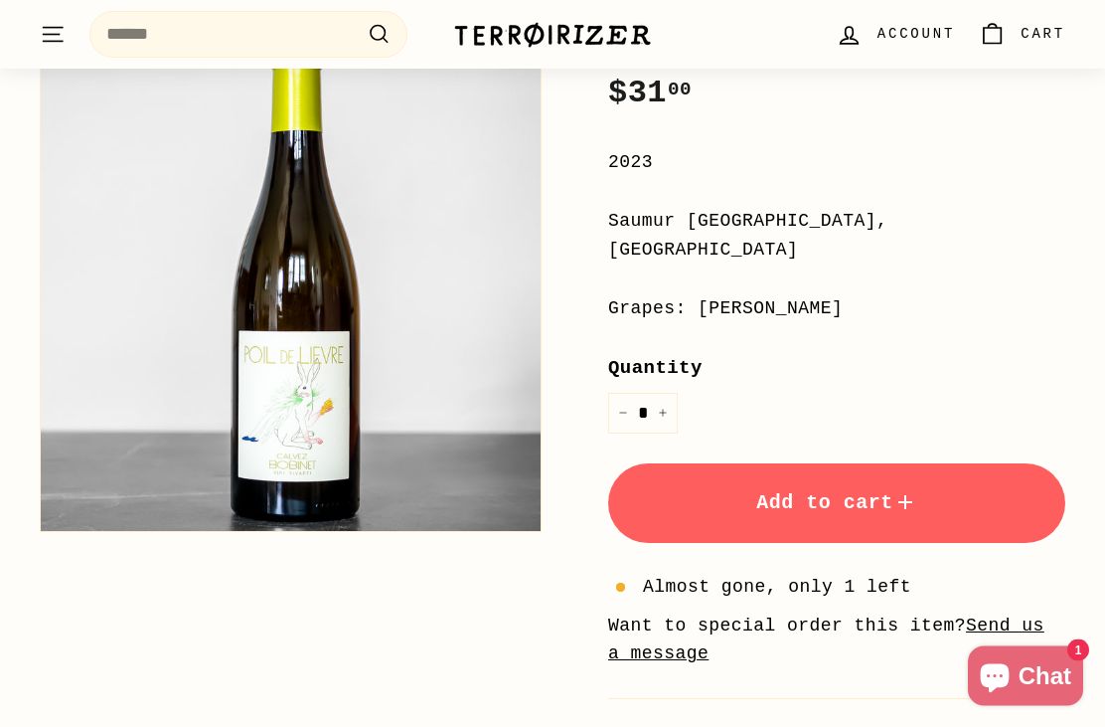
scroll to position [286, 0]
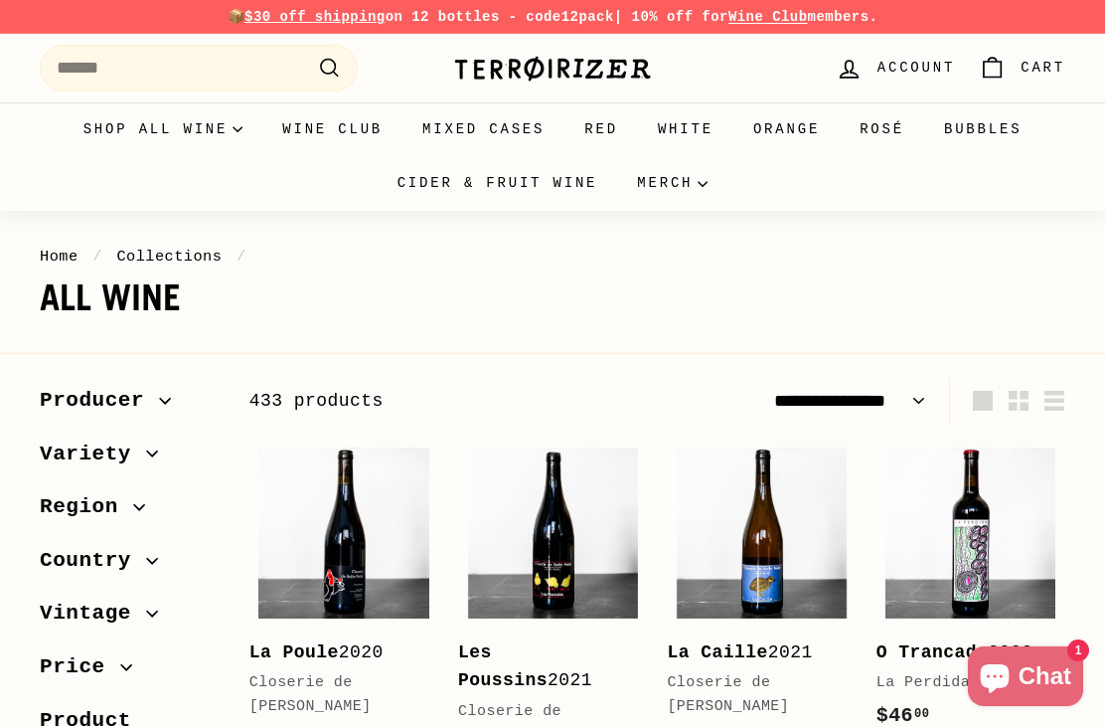
select select "**********"
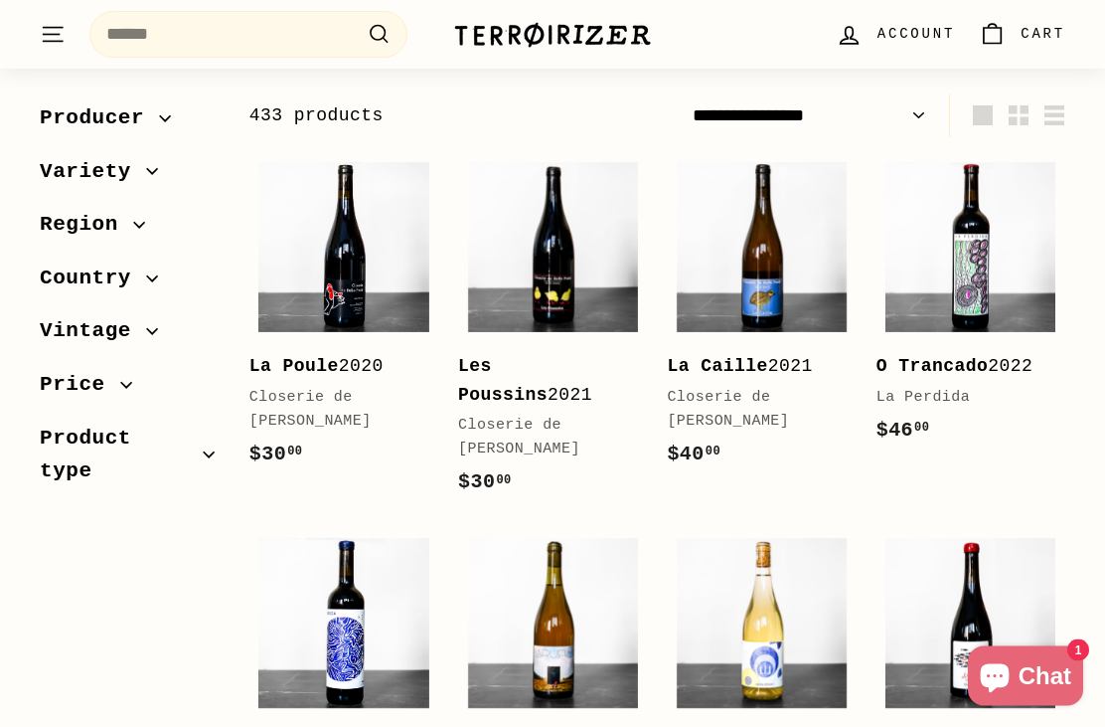
scroll to position [285, 0]
click at [347, 276] on img at bounding box center [343, 247] width 170 height 170
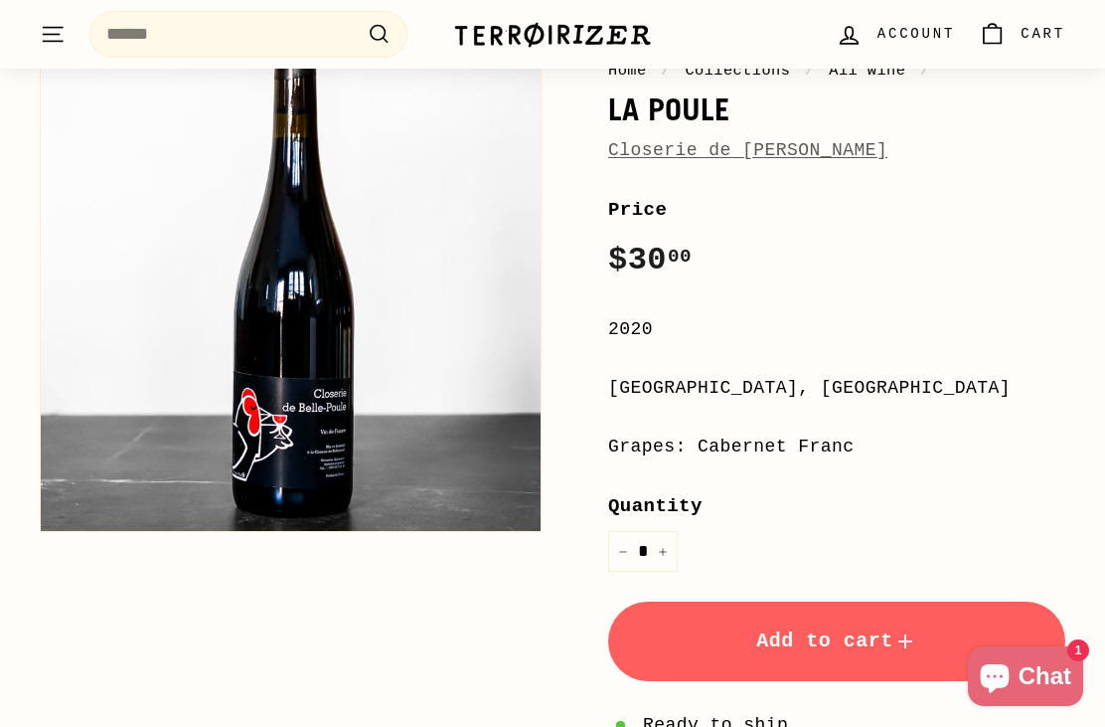
scroll to position [228, 0]
